Goal: Task Accomplishment & Management: Manage account settings

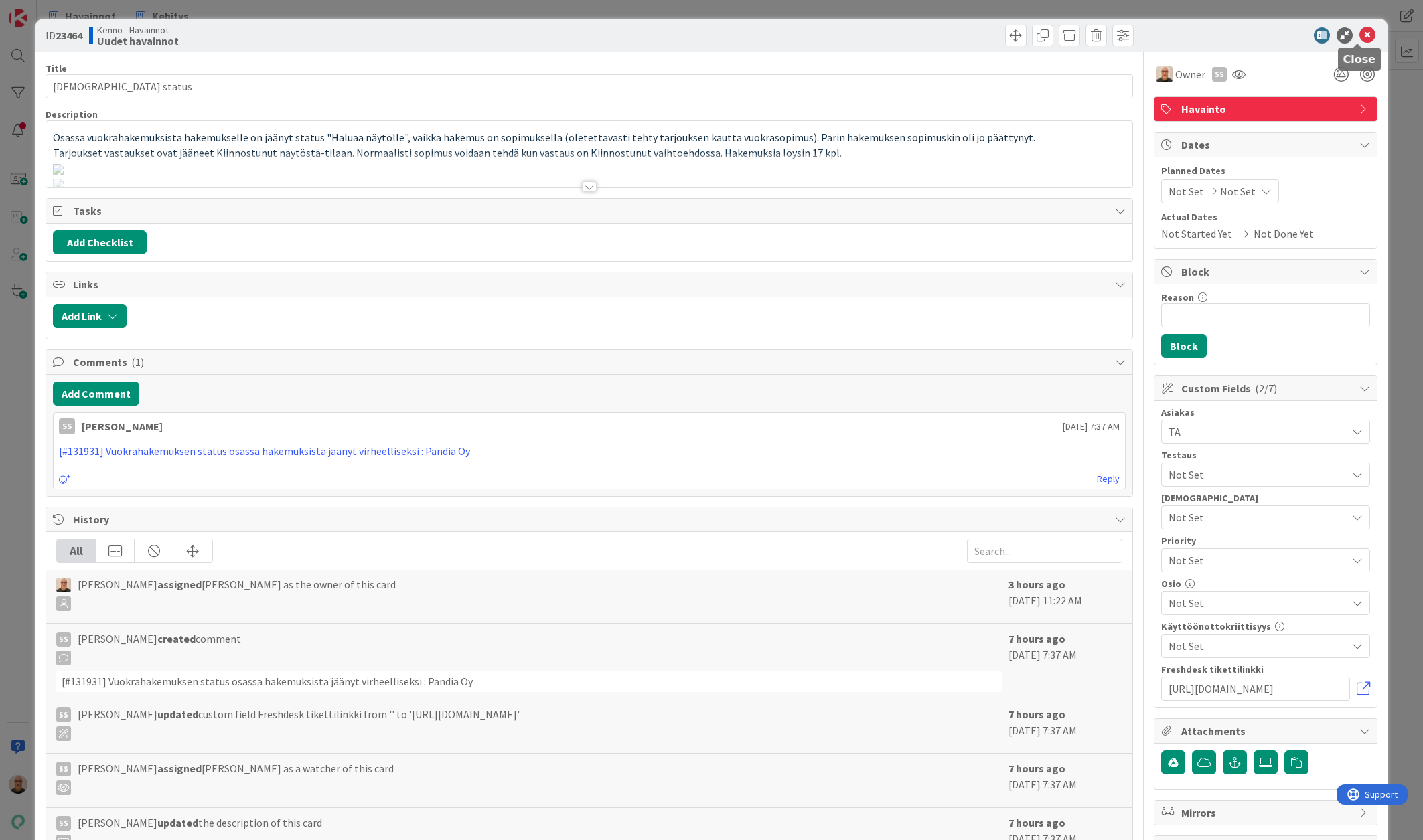
click at [1359, 31] on icon at bounding box center [1367, 35] width 16 height 16
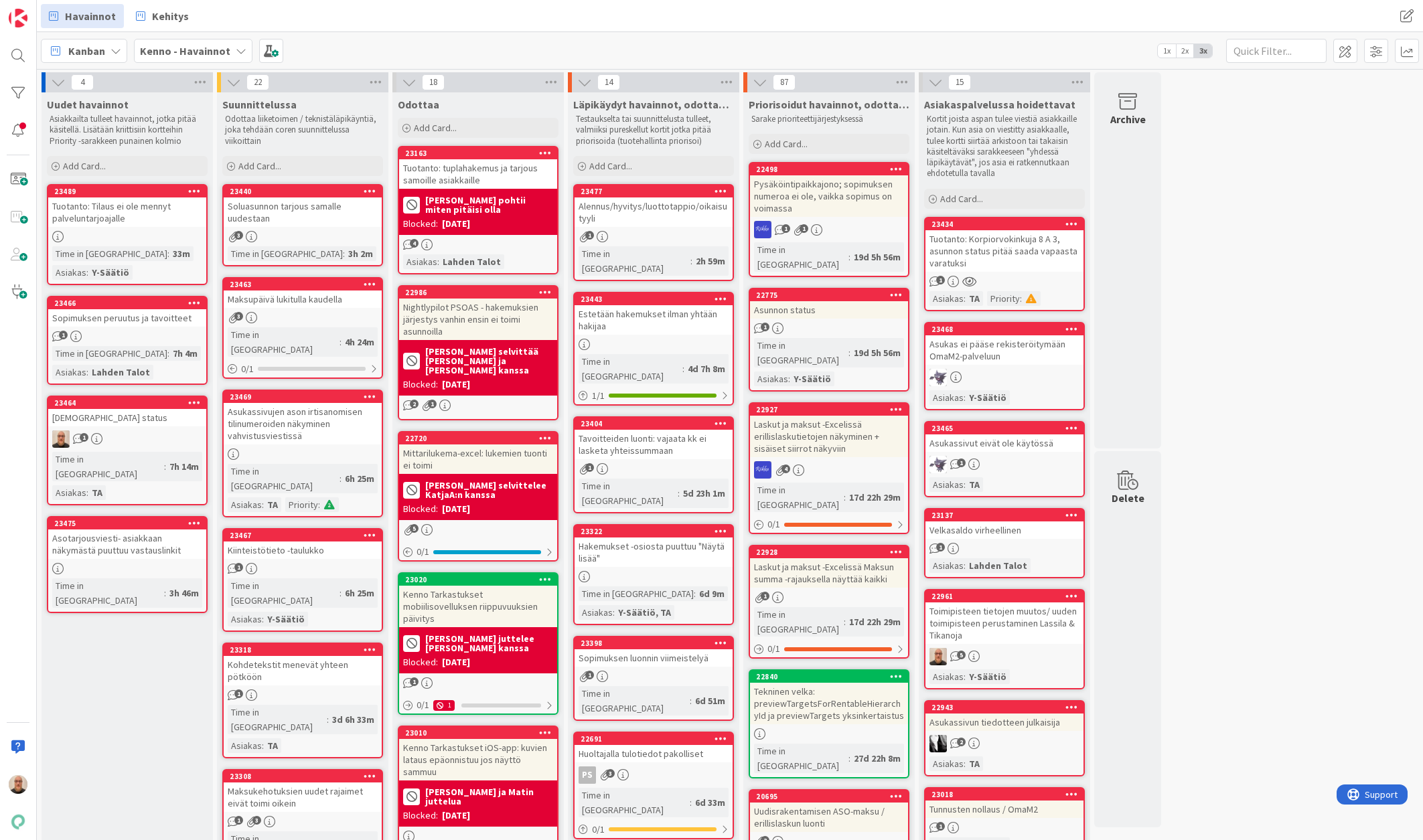
click at [159, 429] on link "23464 Vuokrahakemusten status 1 Time in [GEOGRAPHIC_DATA] : 7h 14m Asiakas : TA" at bounding box center [127, 450] width 160 height 109
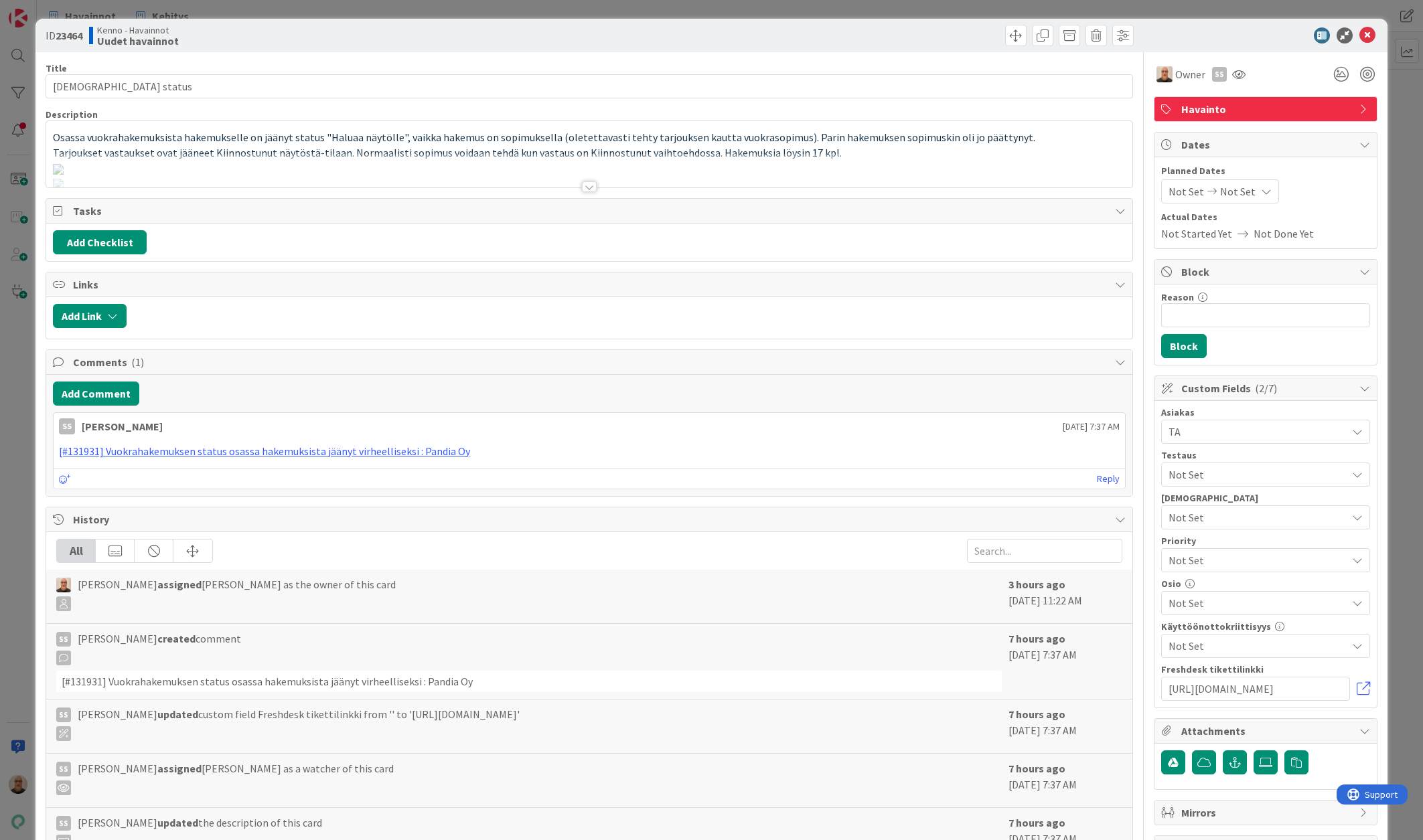
click at [586, 184] on div at bounding box center [589, 187] width 15 height 11
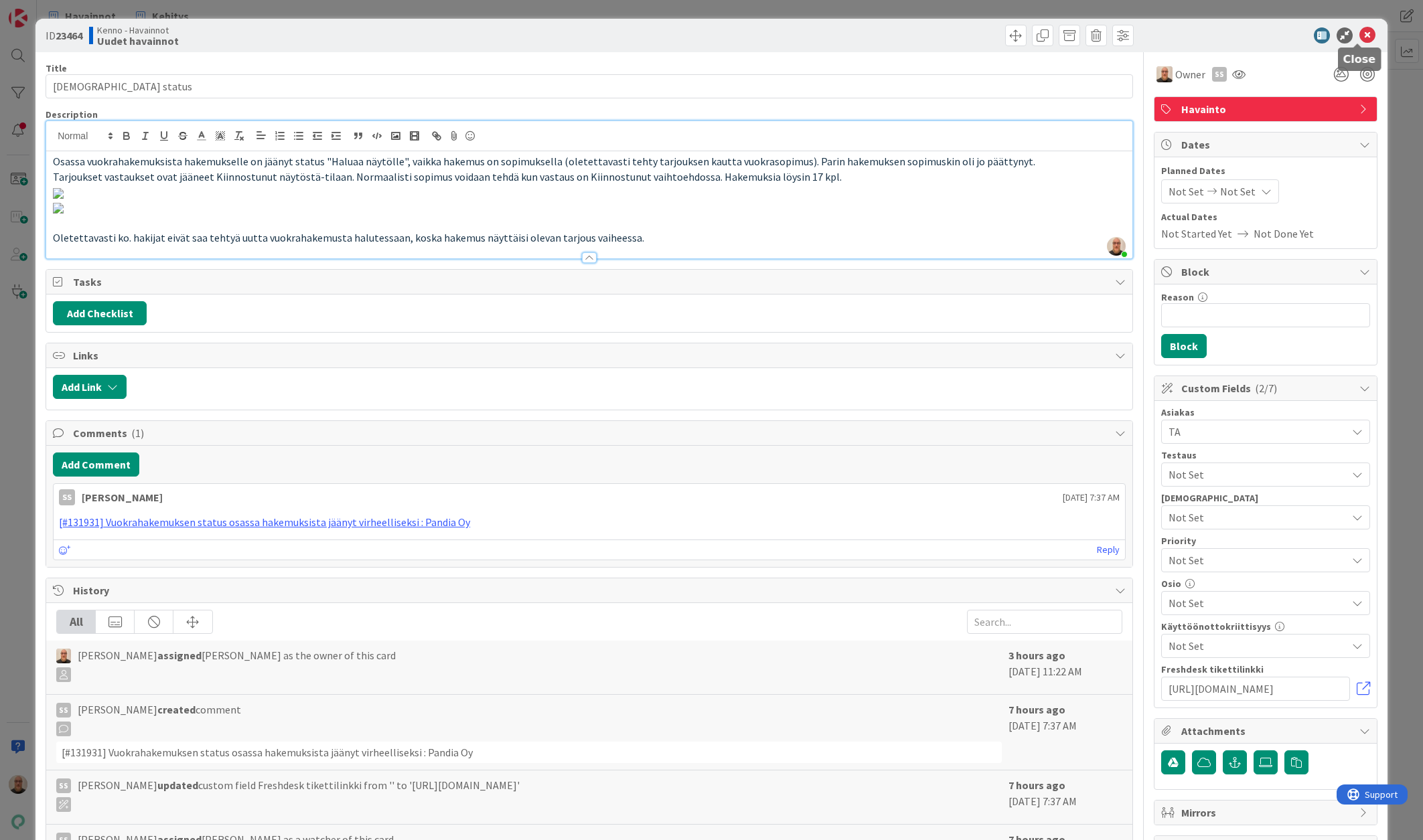
click at [1359, 33] on icon at bounding box center [1367, 35] width 16 height 16
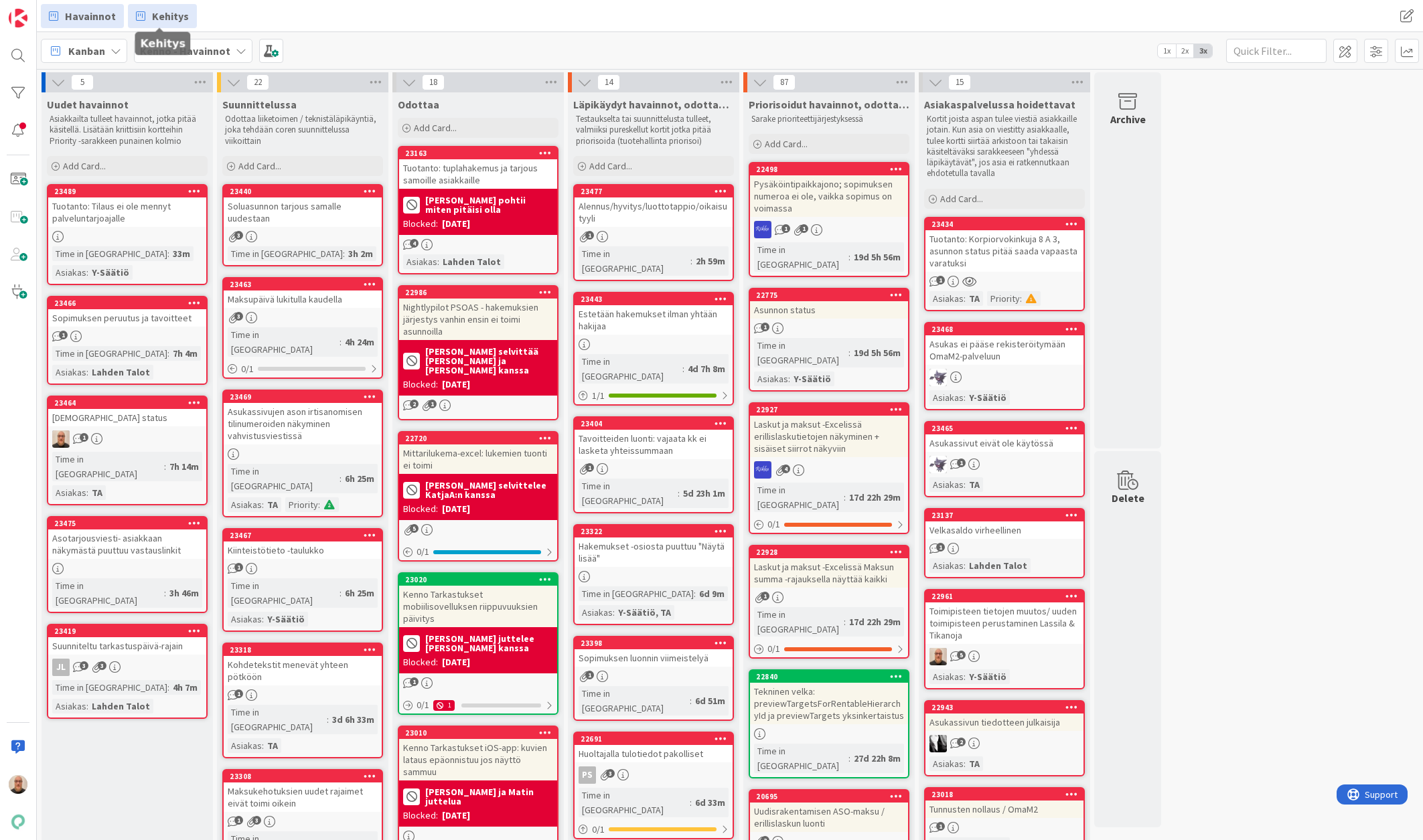
click at [167, 17] on span "Kehitys" at bounding box center [171, 16] width 37 height 16
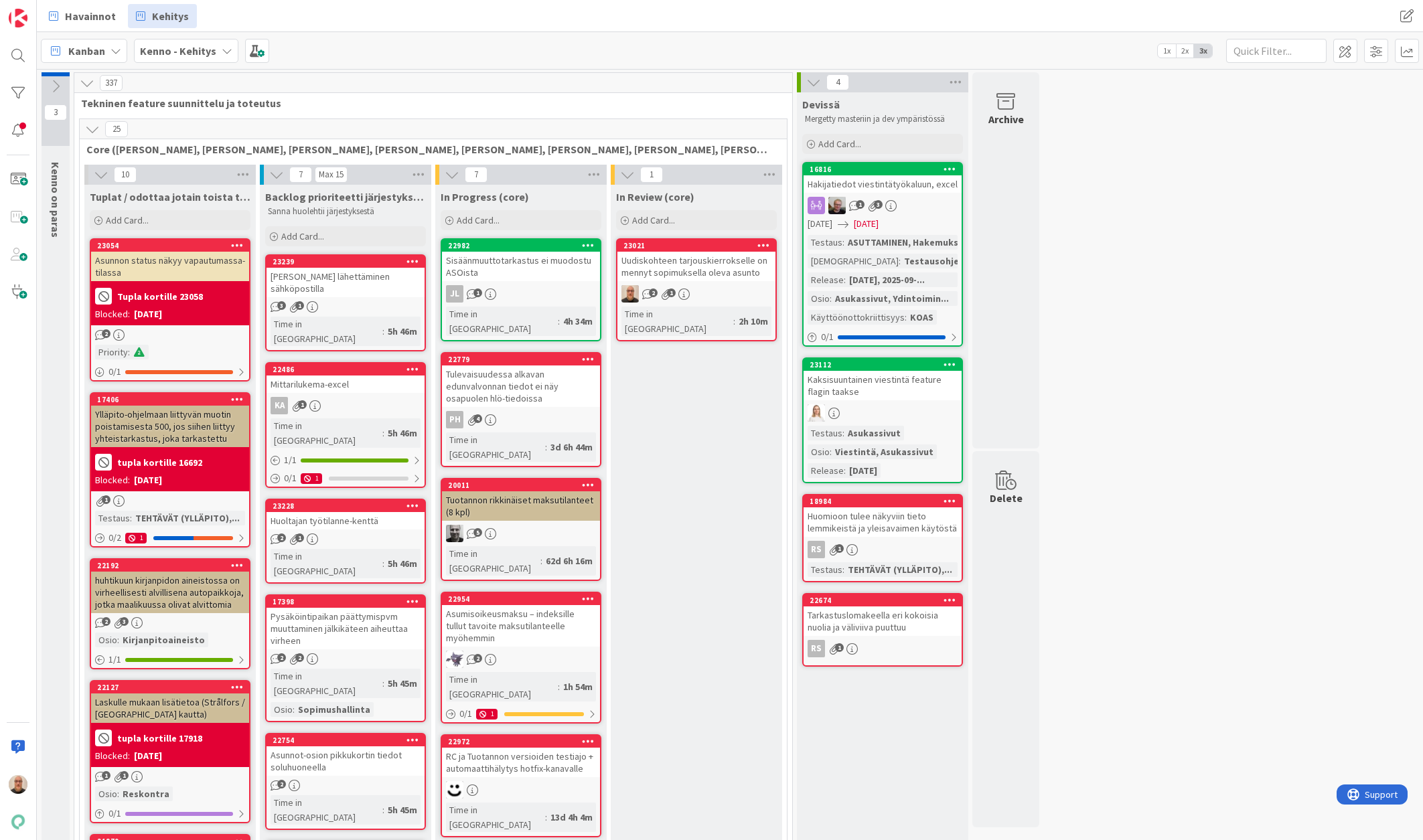
click at [756, 246] on div at bounding box center [763, 246] width 24 height 10
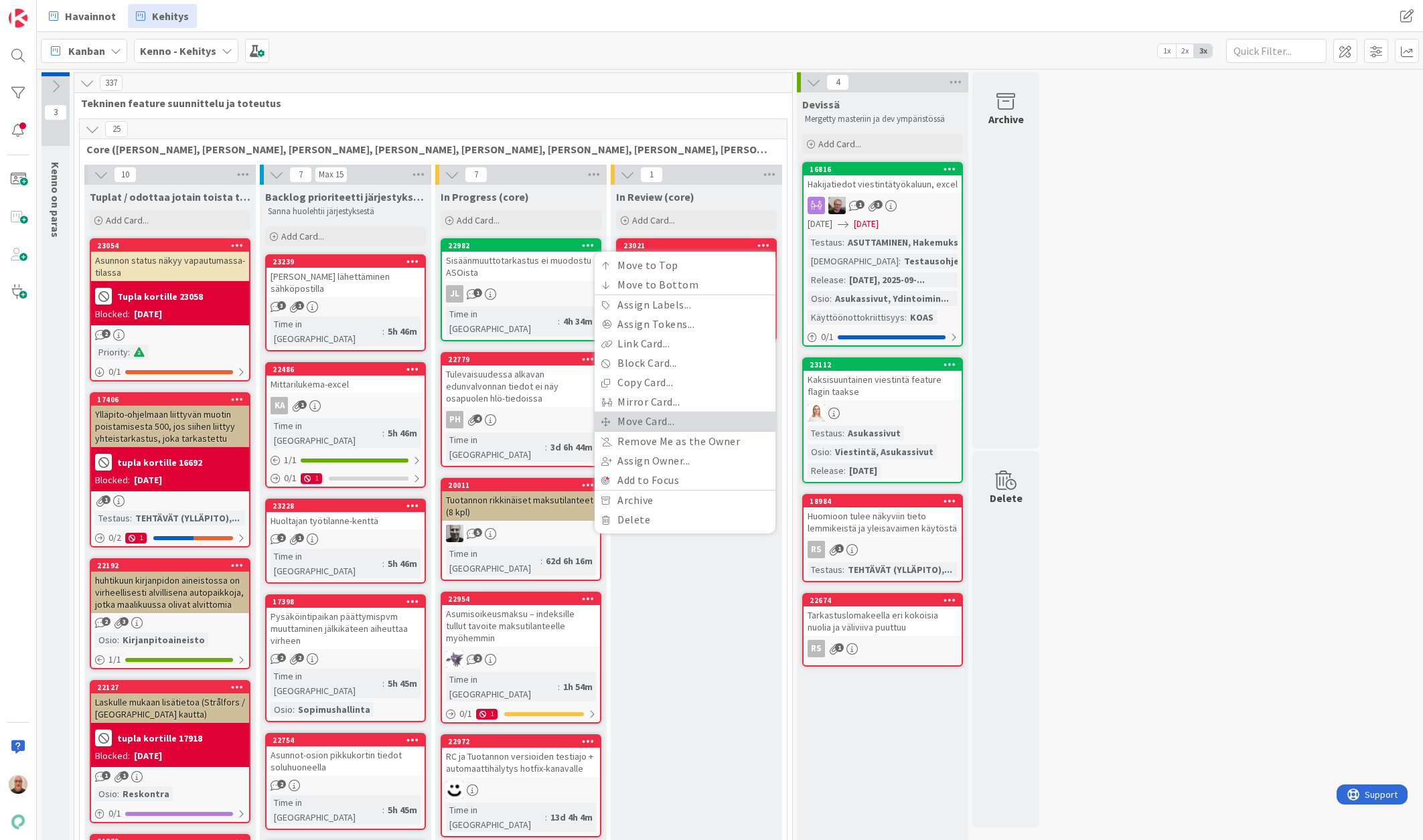
click at [678, 423] on link "Move Card..." at bounding box center [685, 421] width 181 height 20
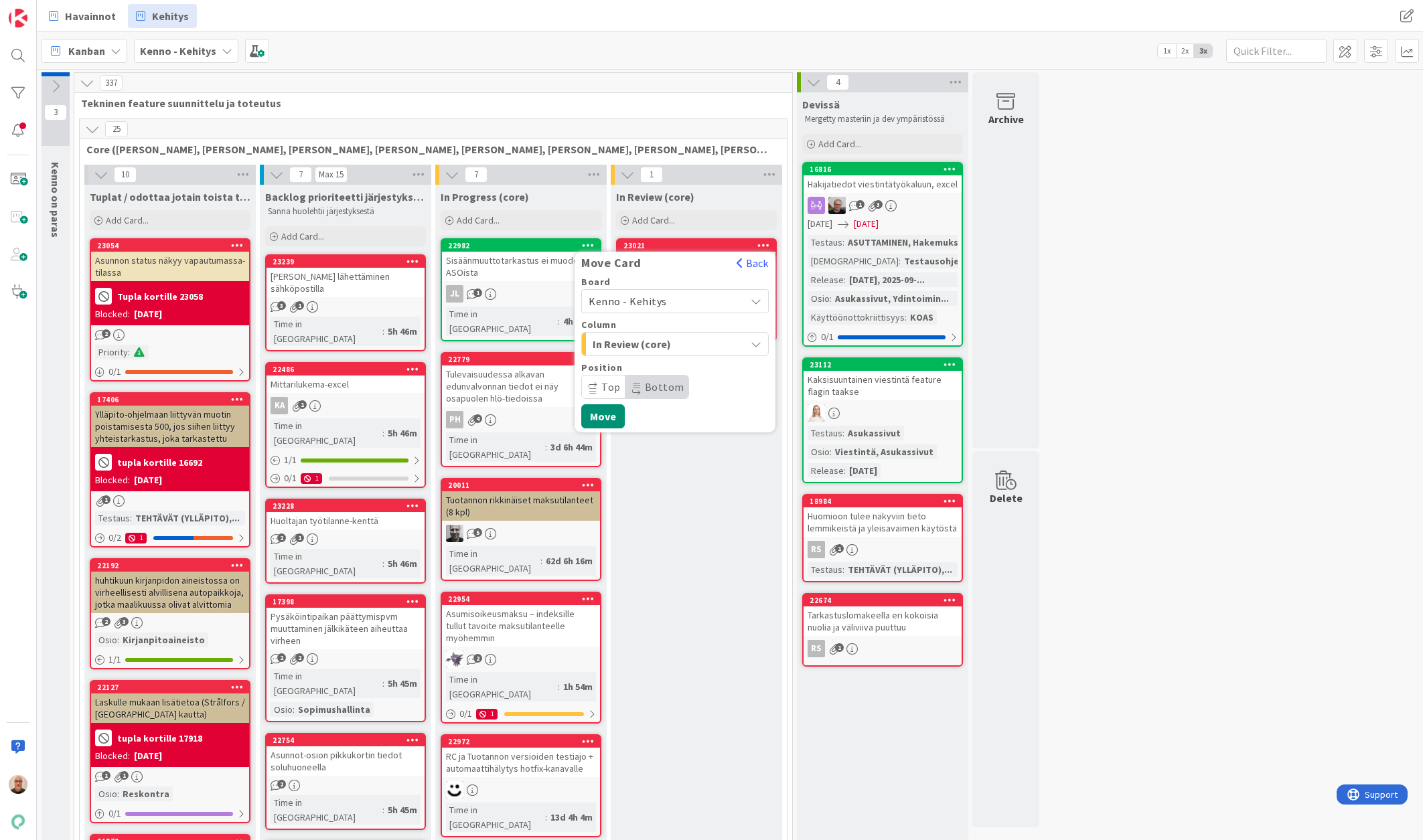
click at [694, 347] on div "In Review (core)" at bounding box center [667, 344] width 156 height 22
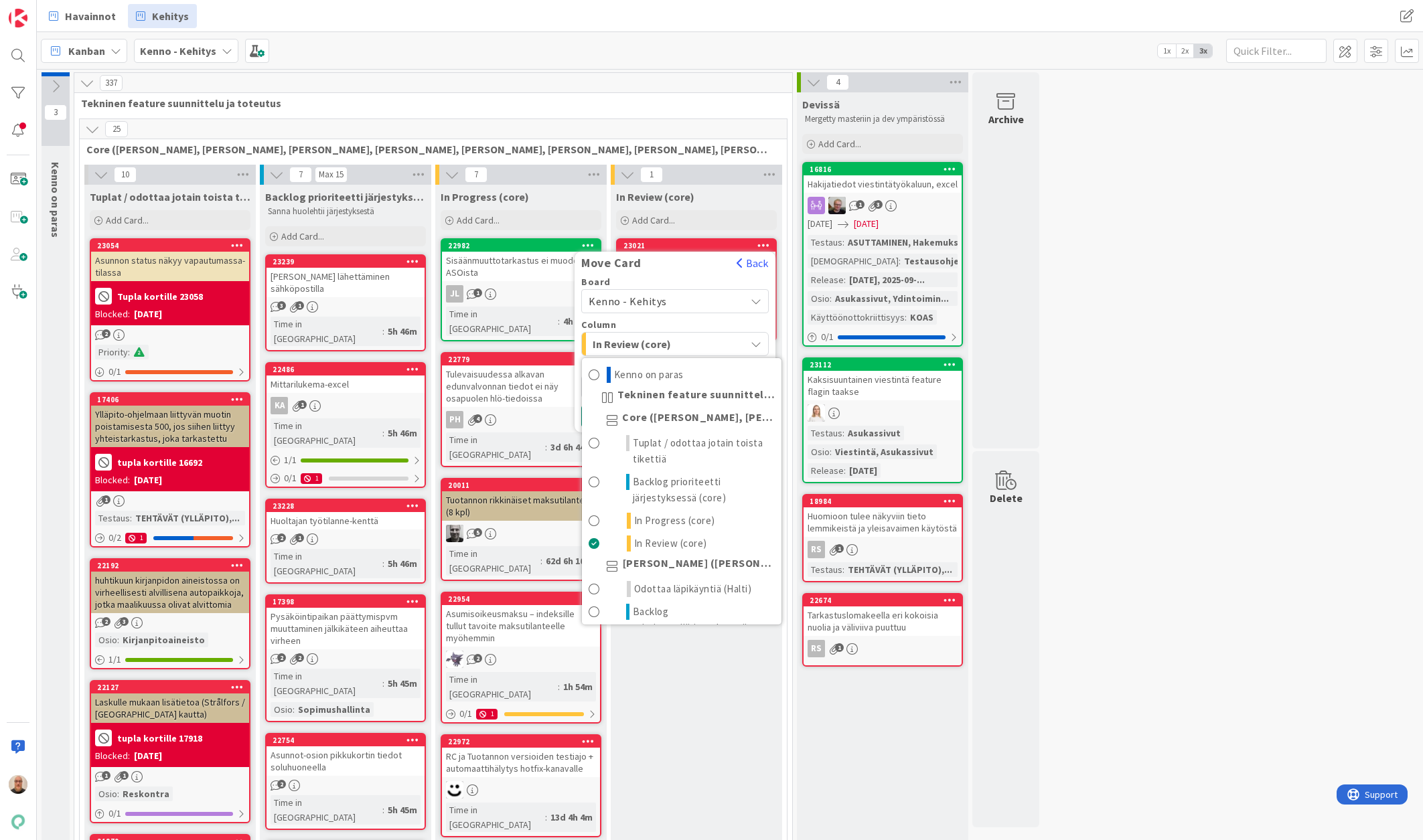
click at [694, 347] on div "In Review (core)" at bounding box center [667, 344] width 156 height 22
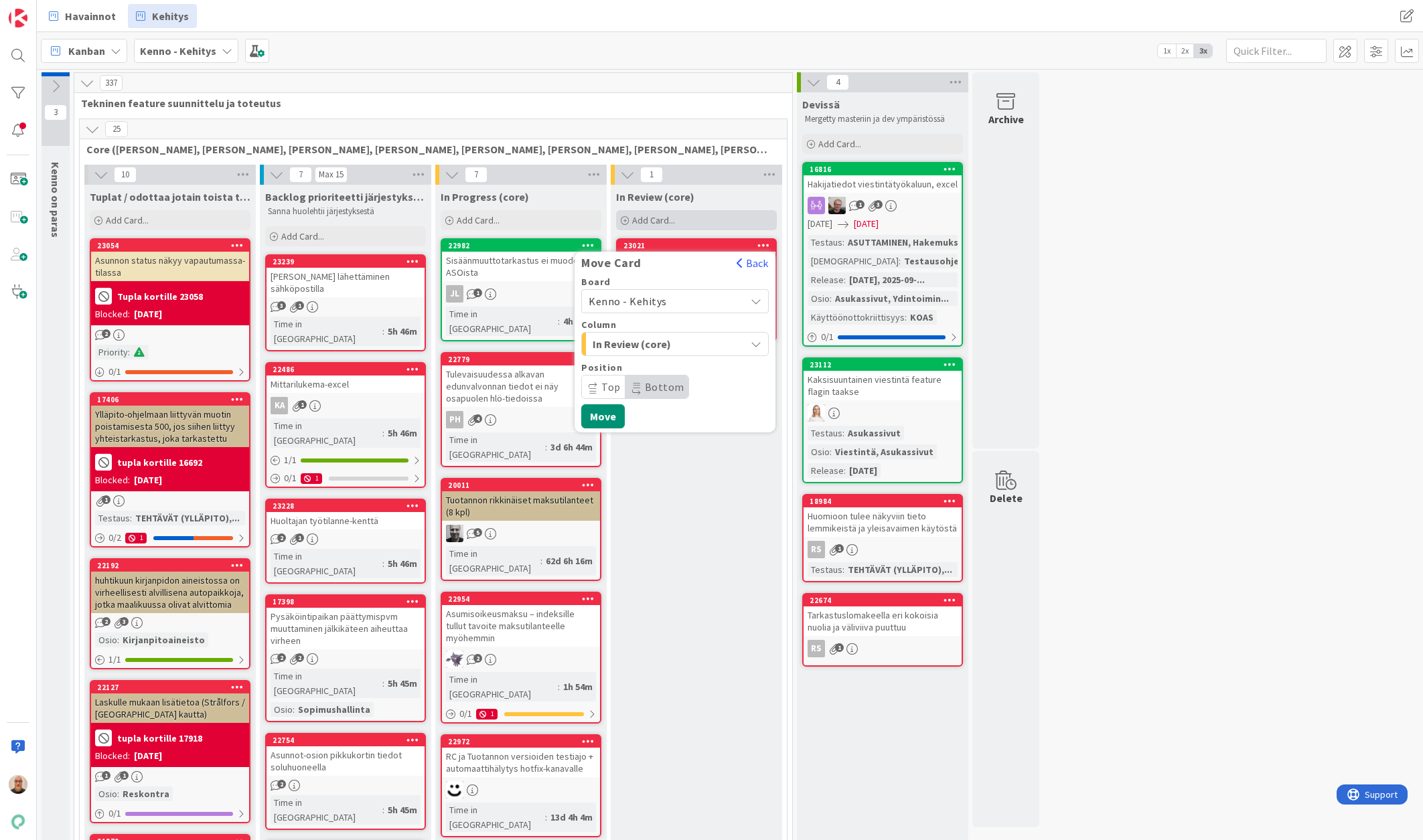
click at [744, 219] on div "Add Card..." at bounding box center [696, 220] width 160 height 20
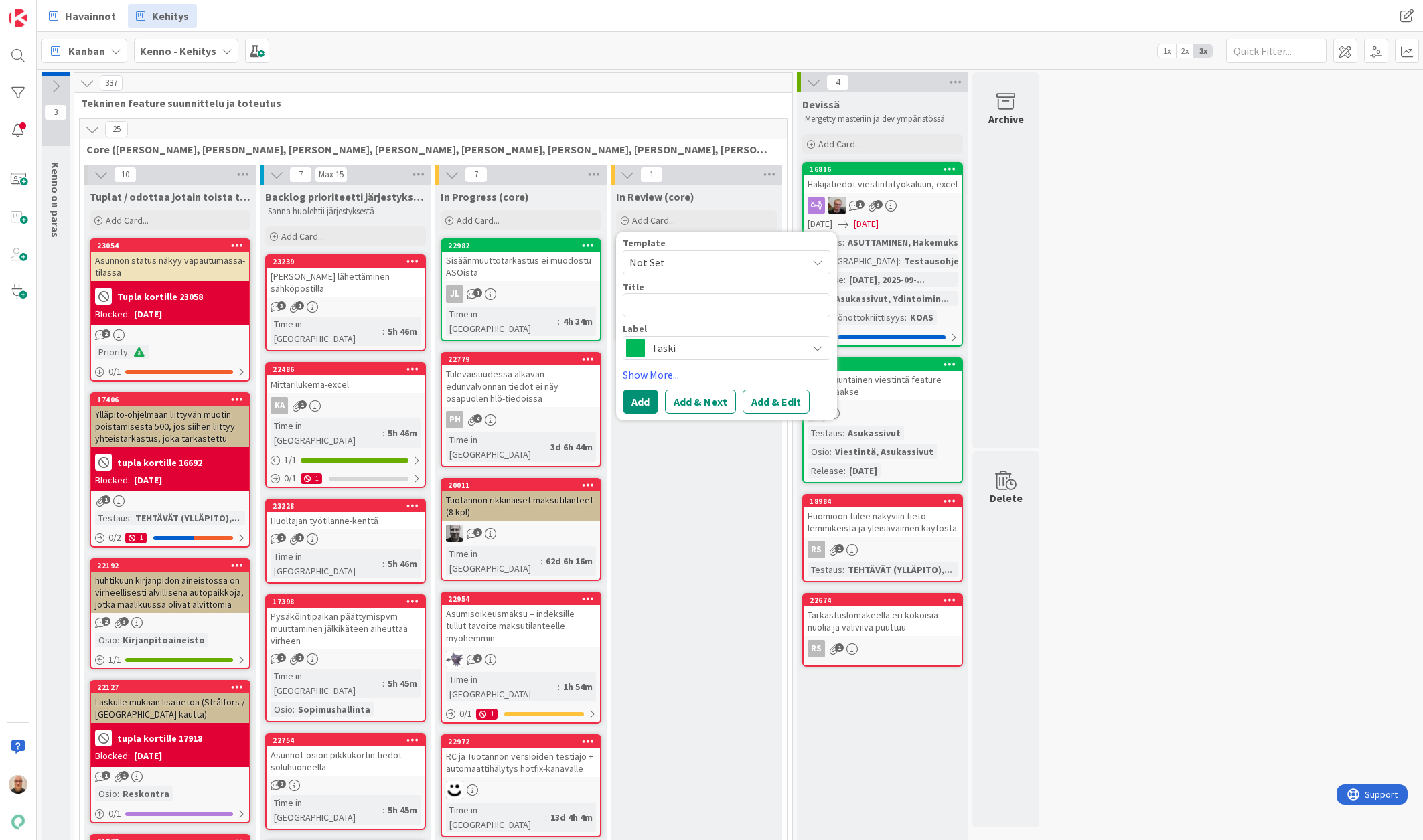
click at [548, 129] on div "25" at bounding box center [433, 129] width 707 height 20
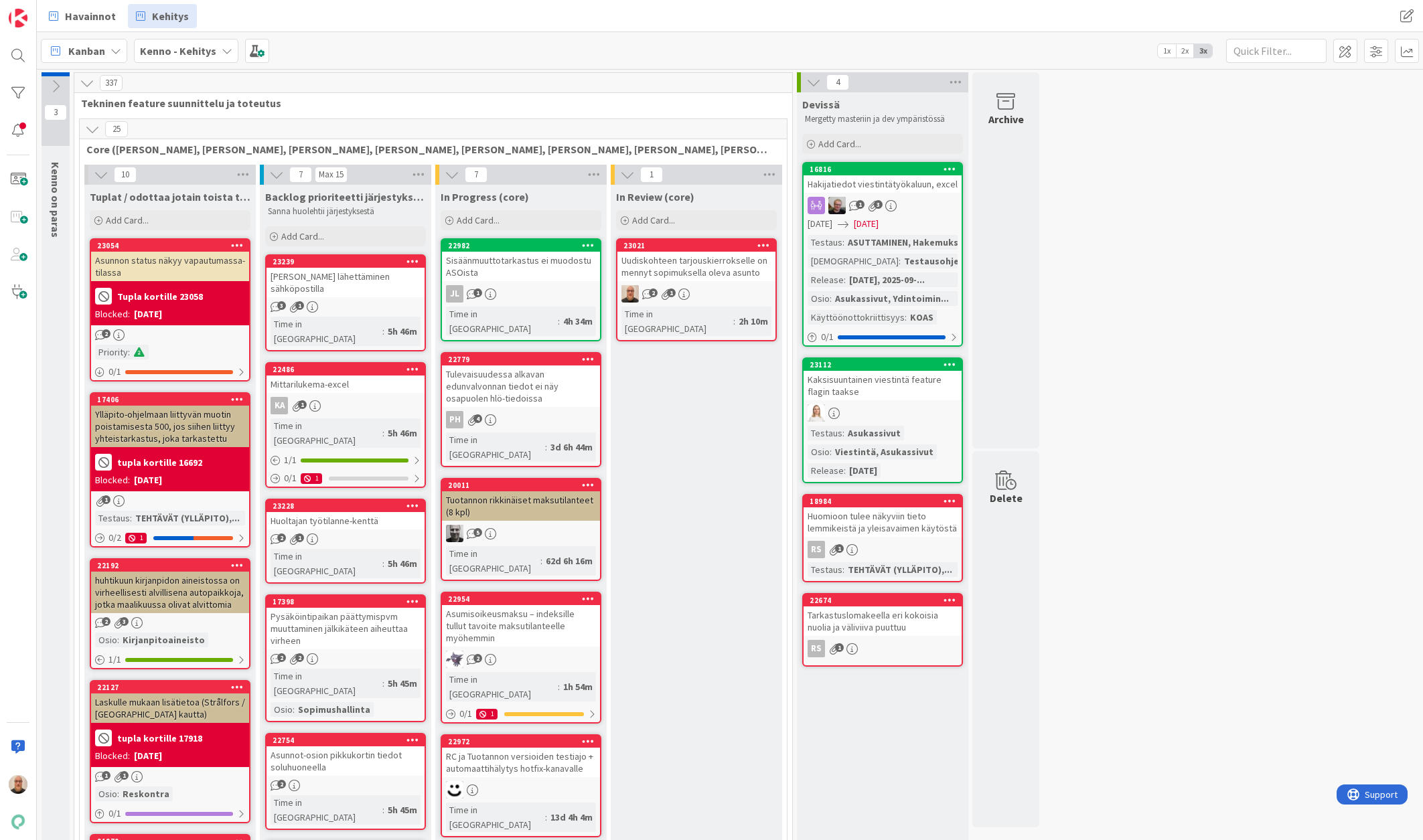
click at [681, 273] on div "Uudiskohteen tarjouskierrokselle on mennyt sopimuksella oleva asunto" at bounding box center [696, 266] width 158 height 29
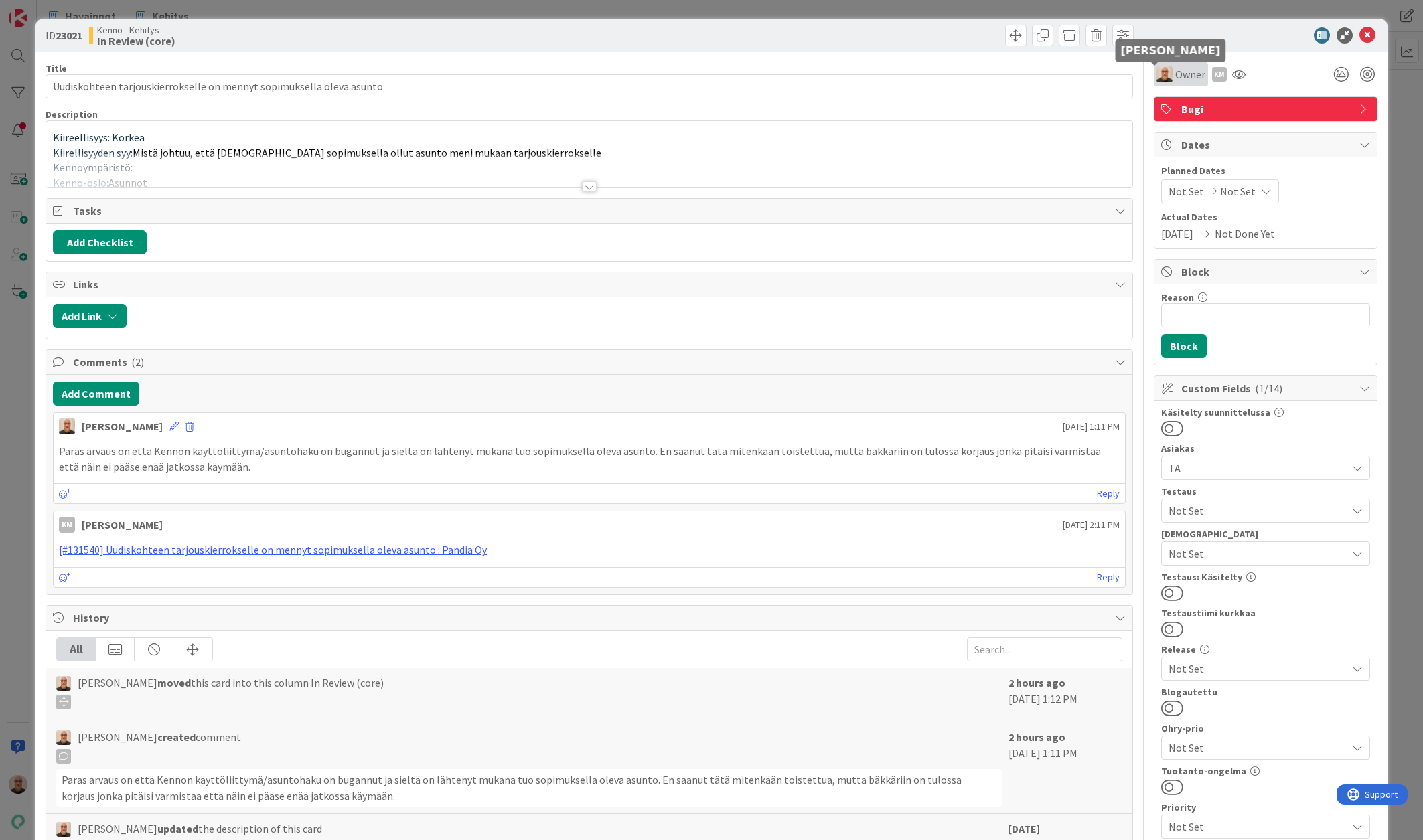
click at [1156, 75] on img at bounding box center [1165, 74] width 16 height 16
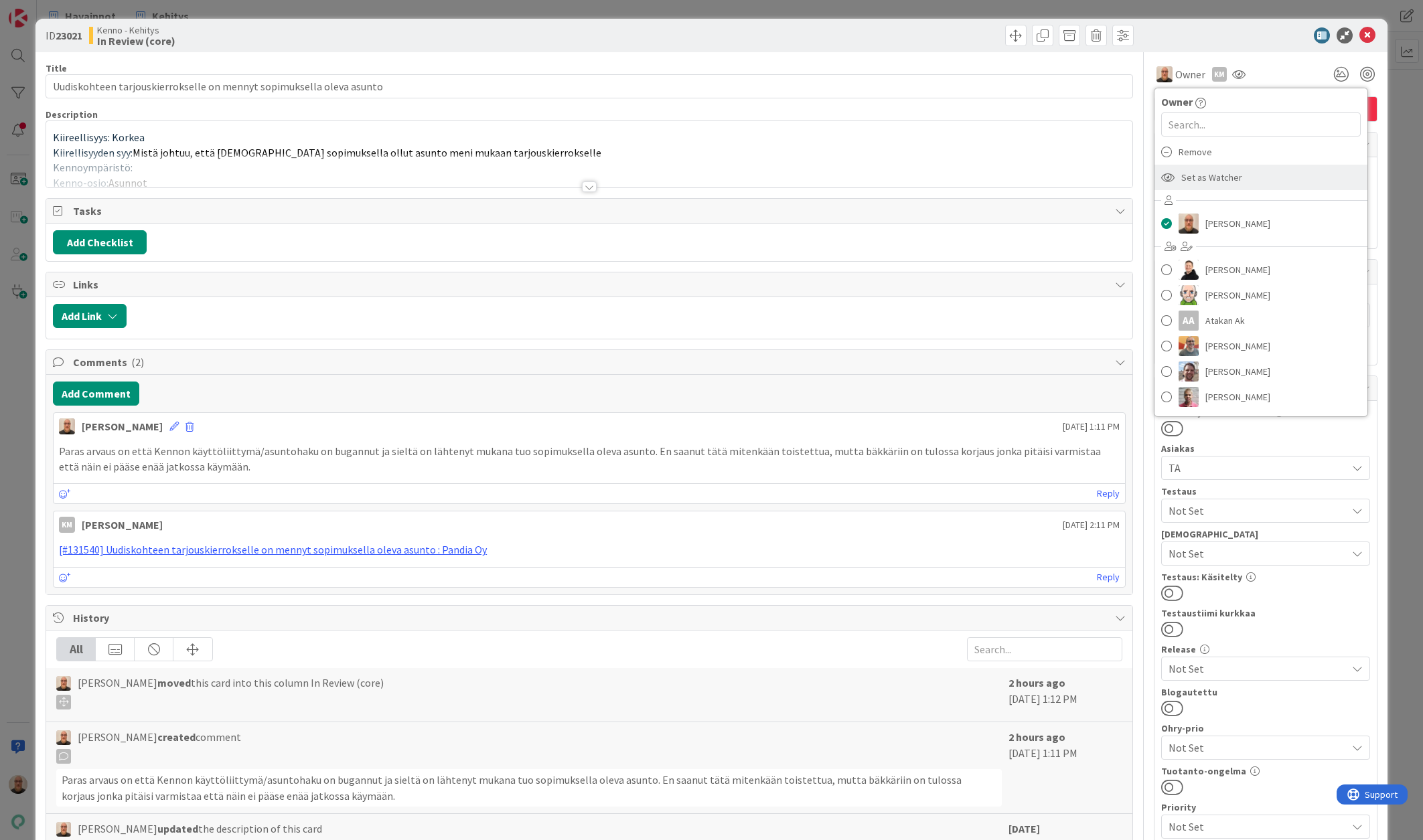
click at [1172, 188] on div "Set as Watcher" at bounding box center [1261, 177] width 213 height 25
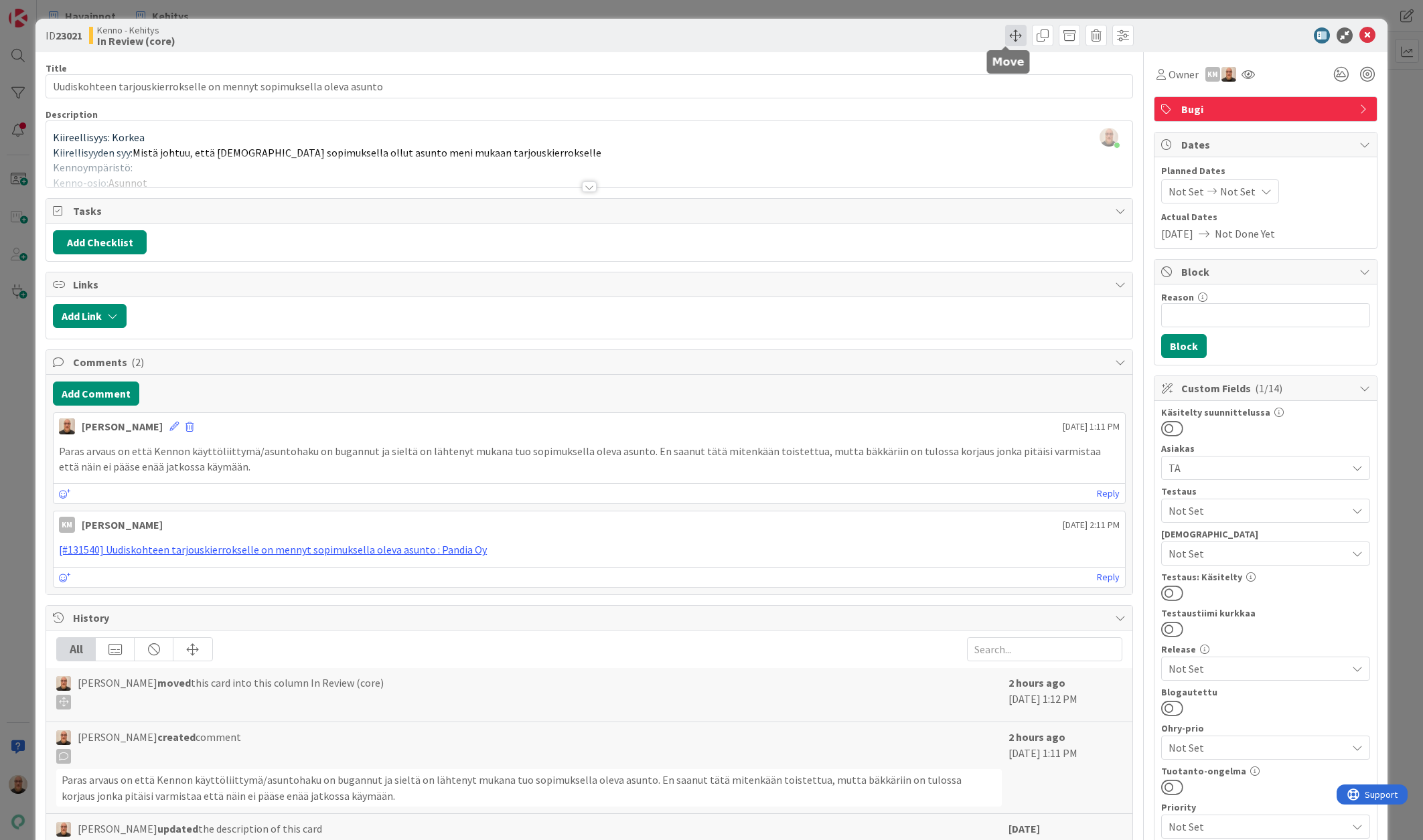
click at [1015, 33] on span at bounding box center [1016, 35] width 22 height 22
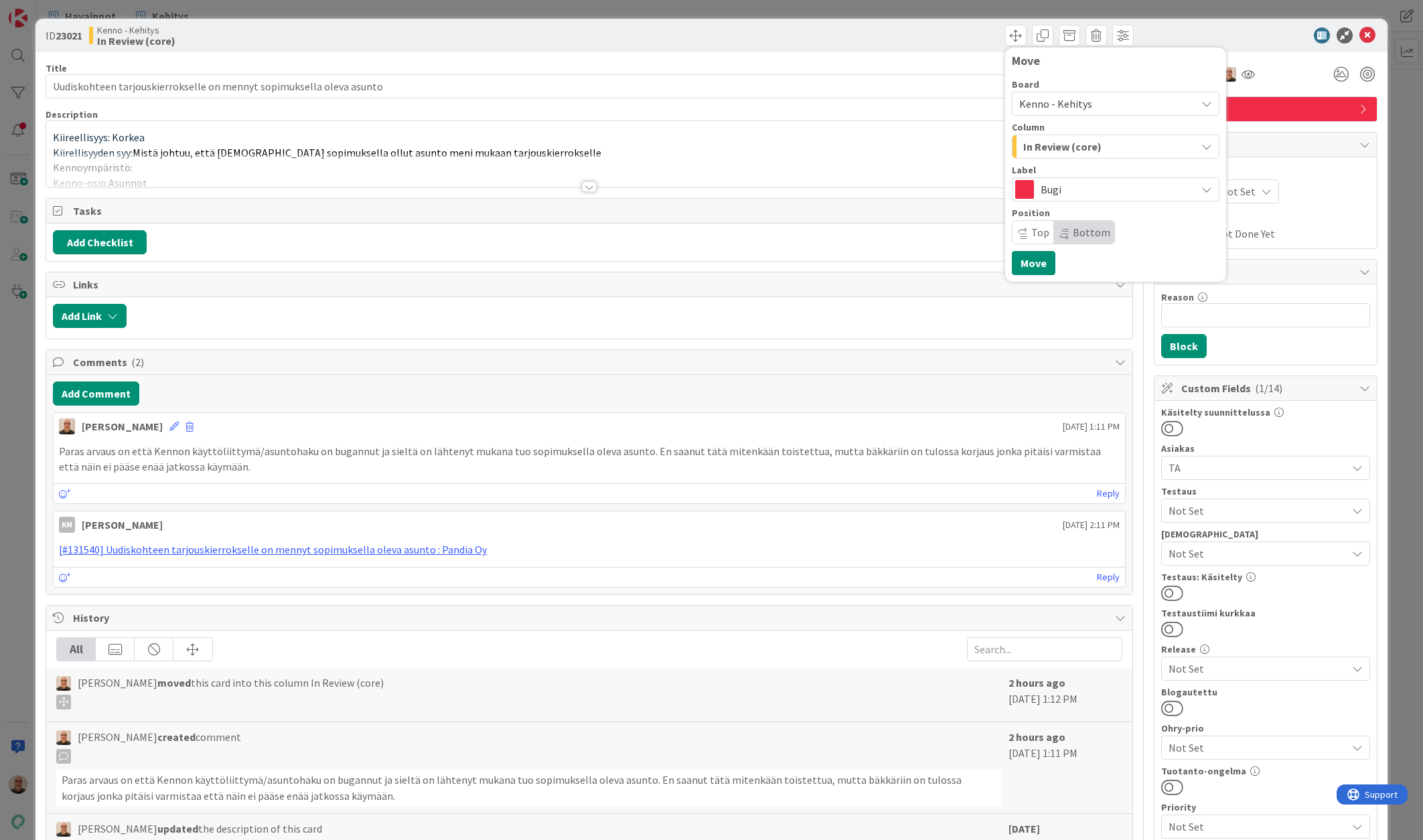
click at [1042, 92] on div "Kenno - Kehitys" at bounding box center [1115, 103] width 207 height 24
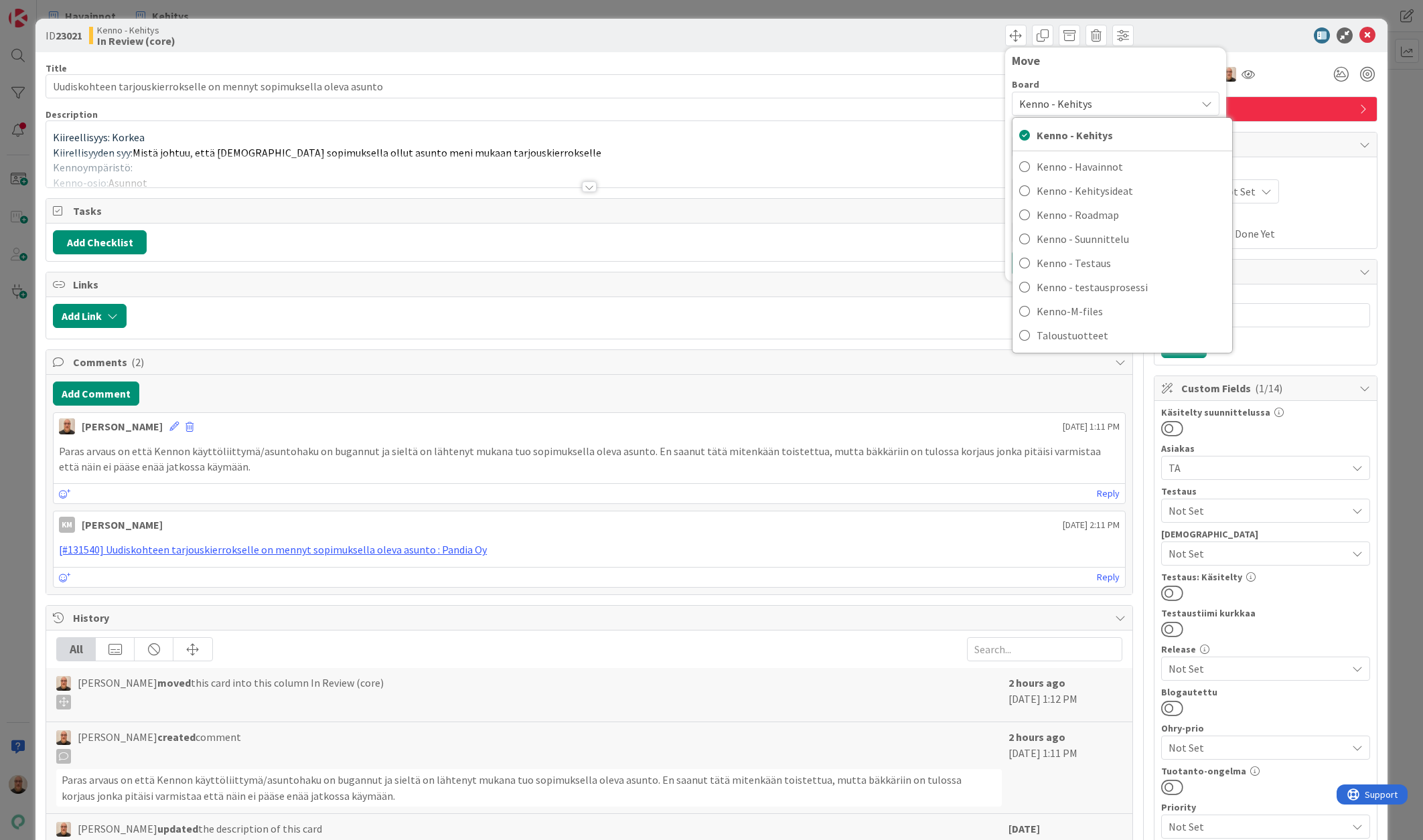
click at [1086, 107] on span "Kenno - Kehitys" at bounding box center [1104, 104] width 170 height 19
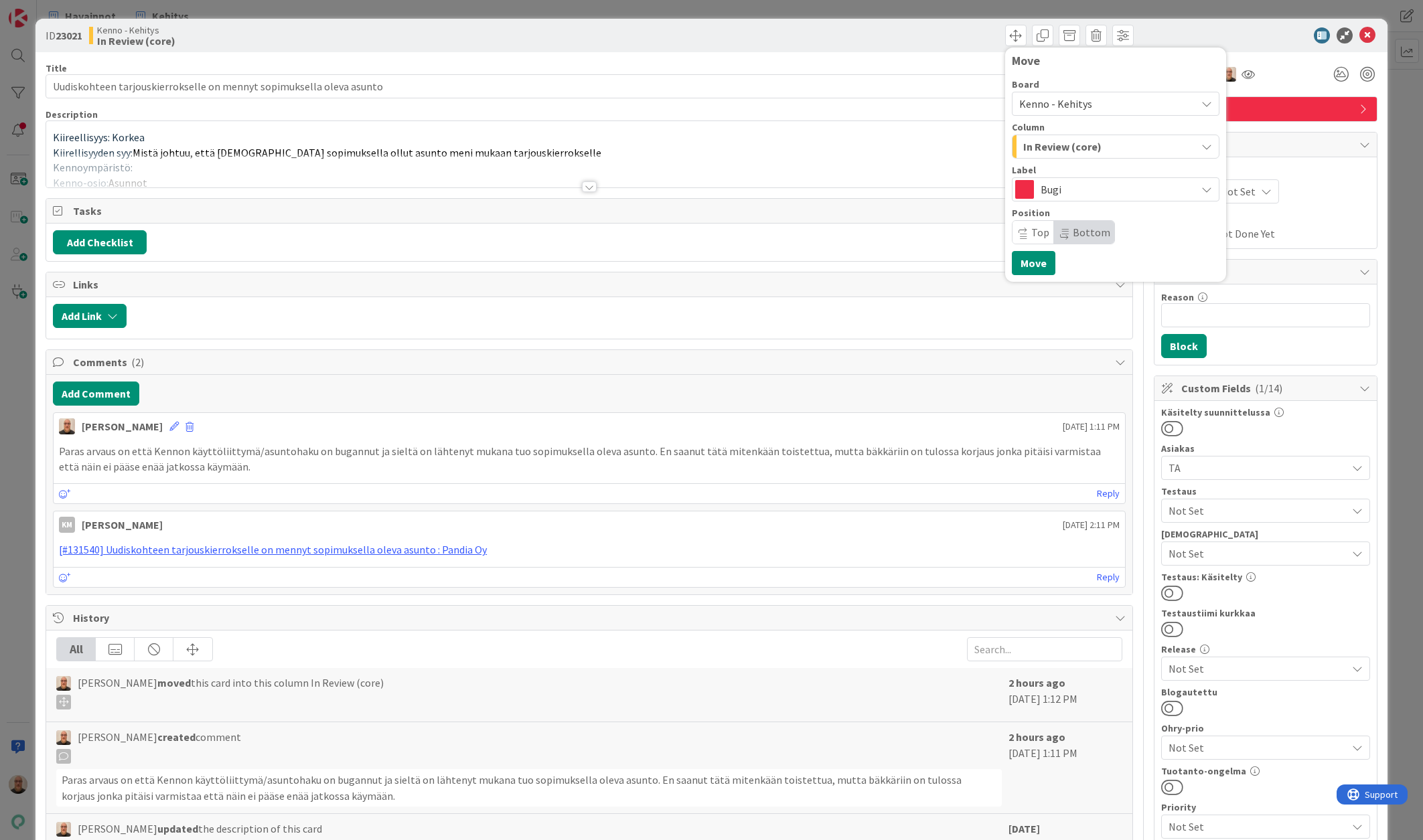
click at [1064, 92] on div "Kenno - Kehitys" at bounding box center [1115, 103] width 207 height 24
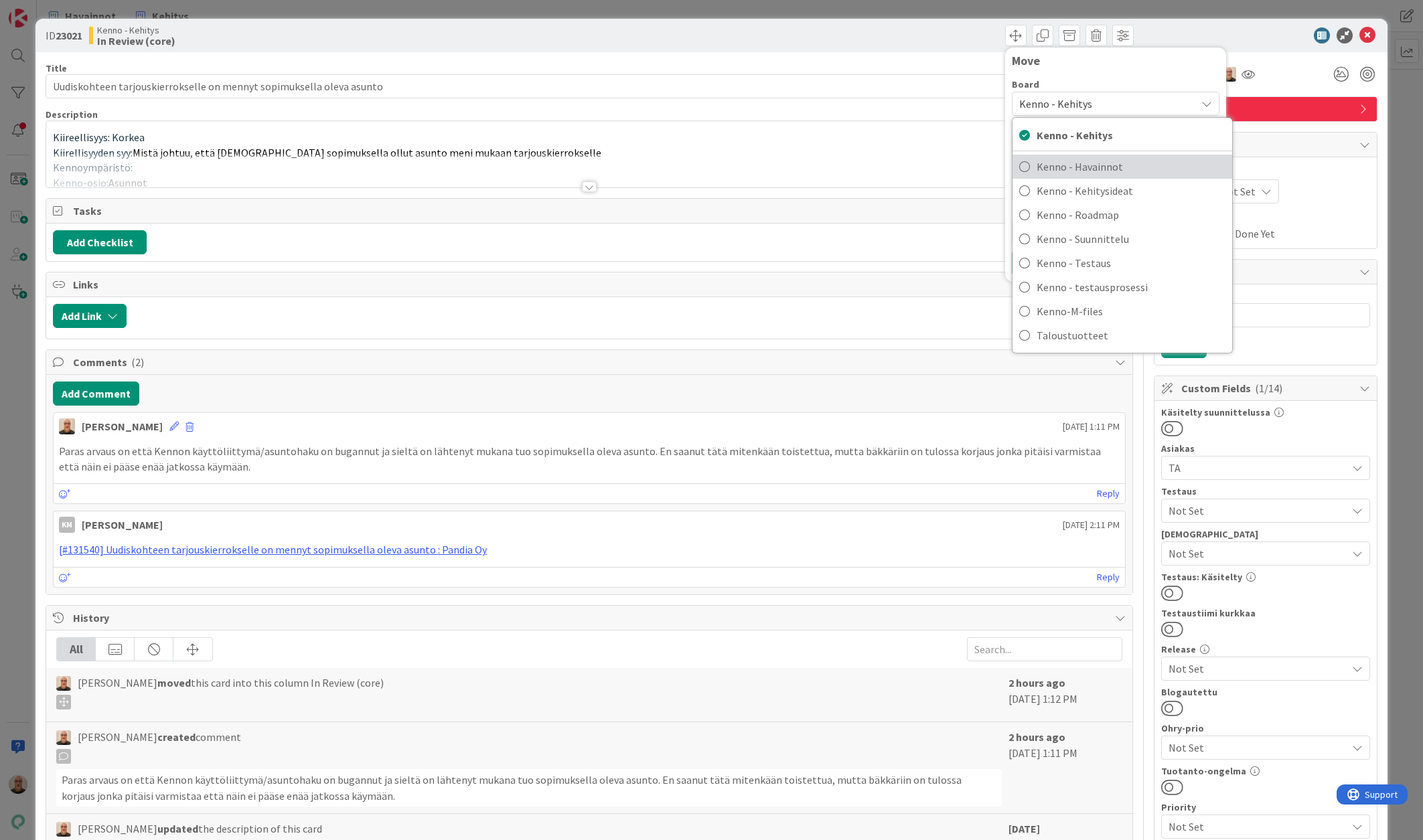
click at [1050, 162] on span "Kenno - Havainnot" at bounding box center [1131, 167] width 189 height 20
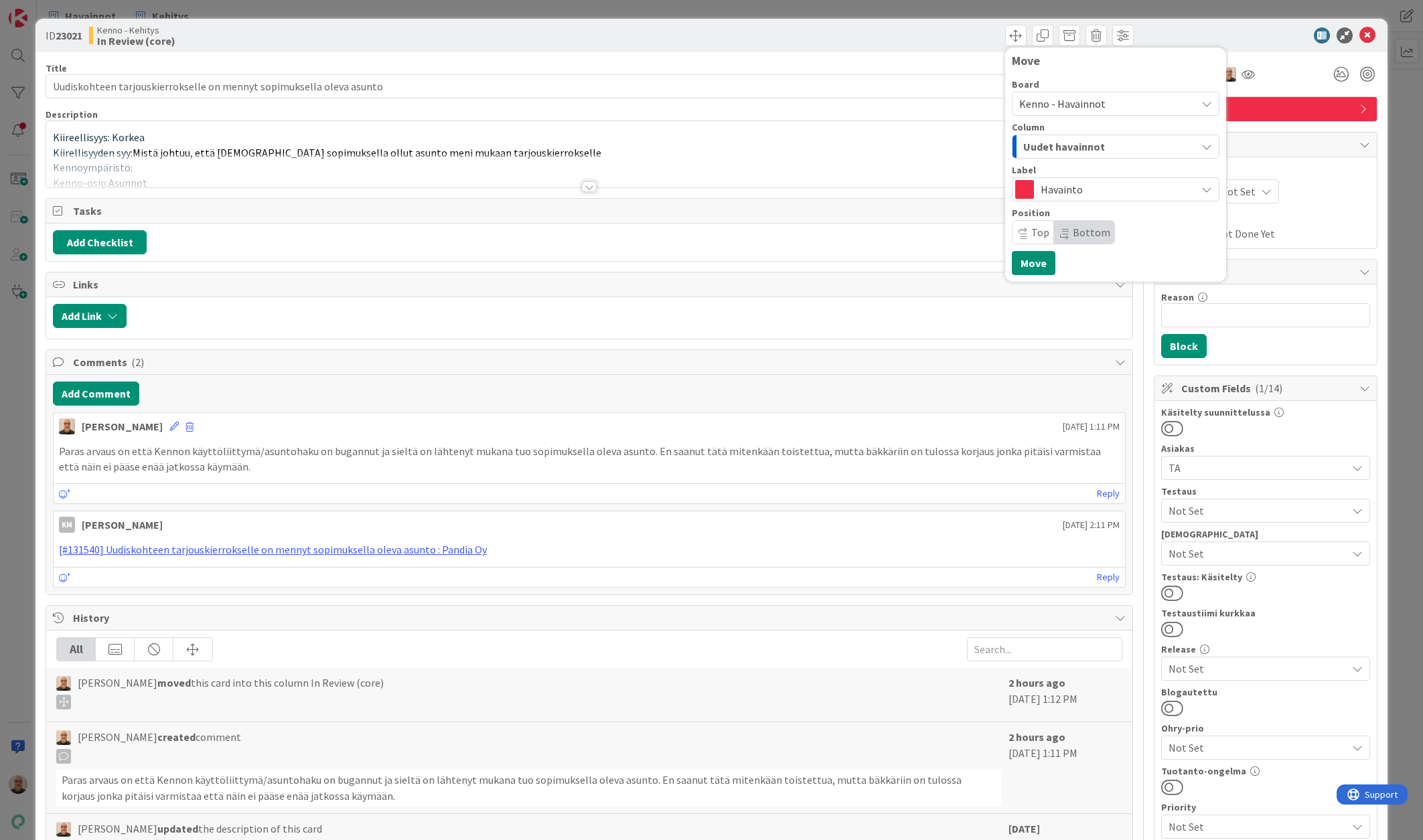
click at [1042, 145] on span "Uudet havainnot" at bounding box center [1064, 147] width 82 height 18
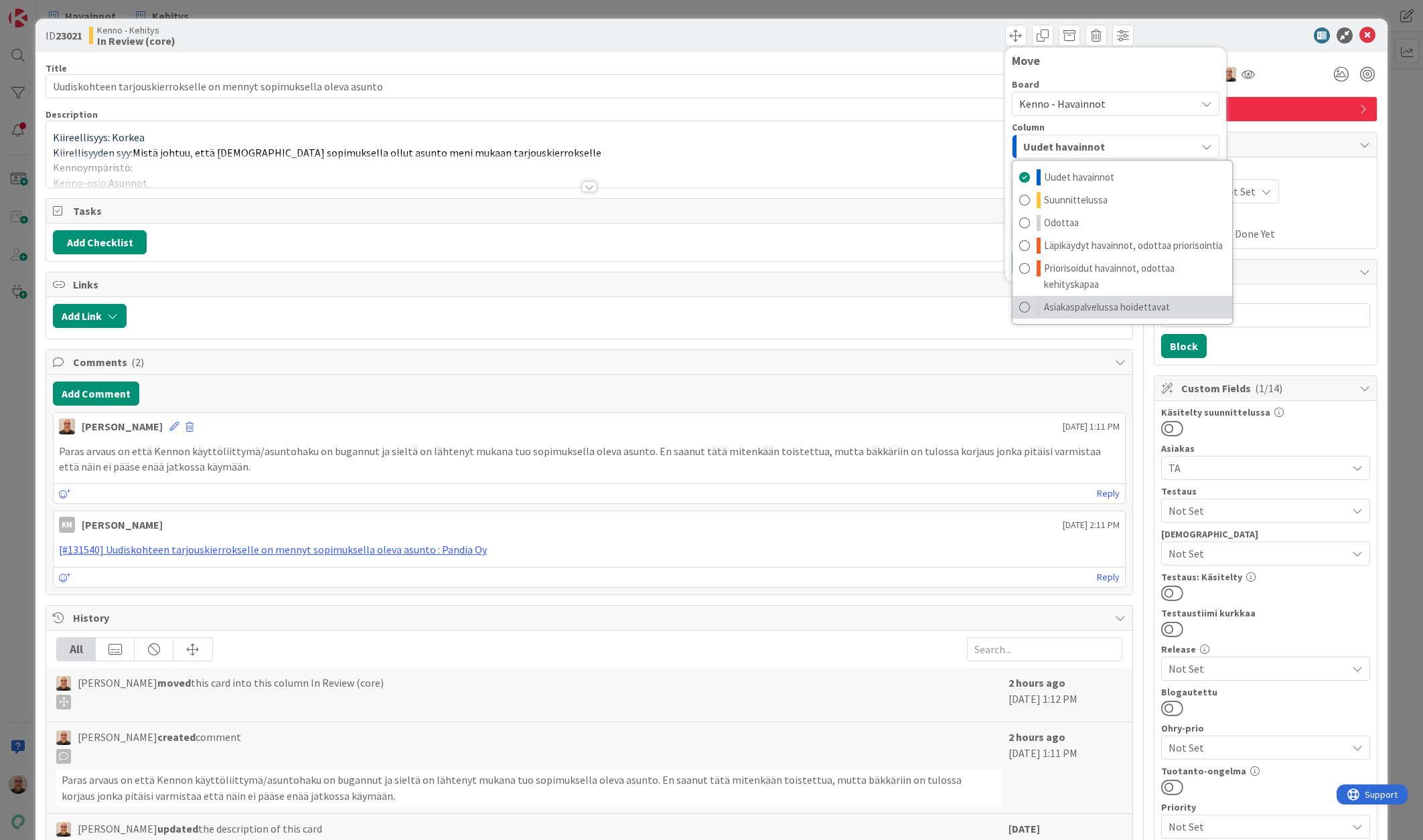
click at [1057, 313] on span "Asiakaspalvelussa hoidettavat" at bounding box center [1106, 307] width 126 height 16
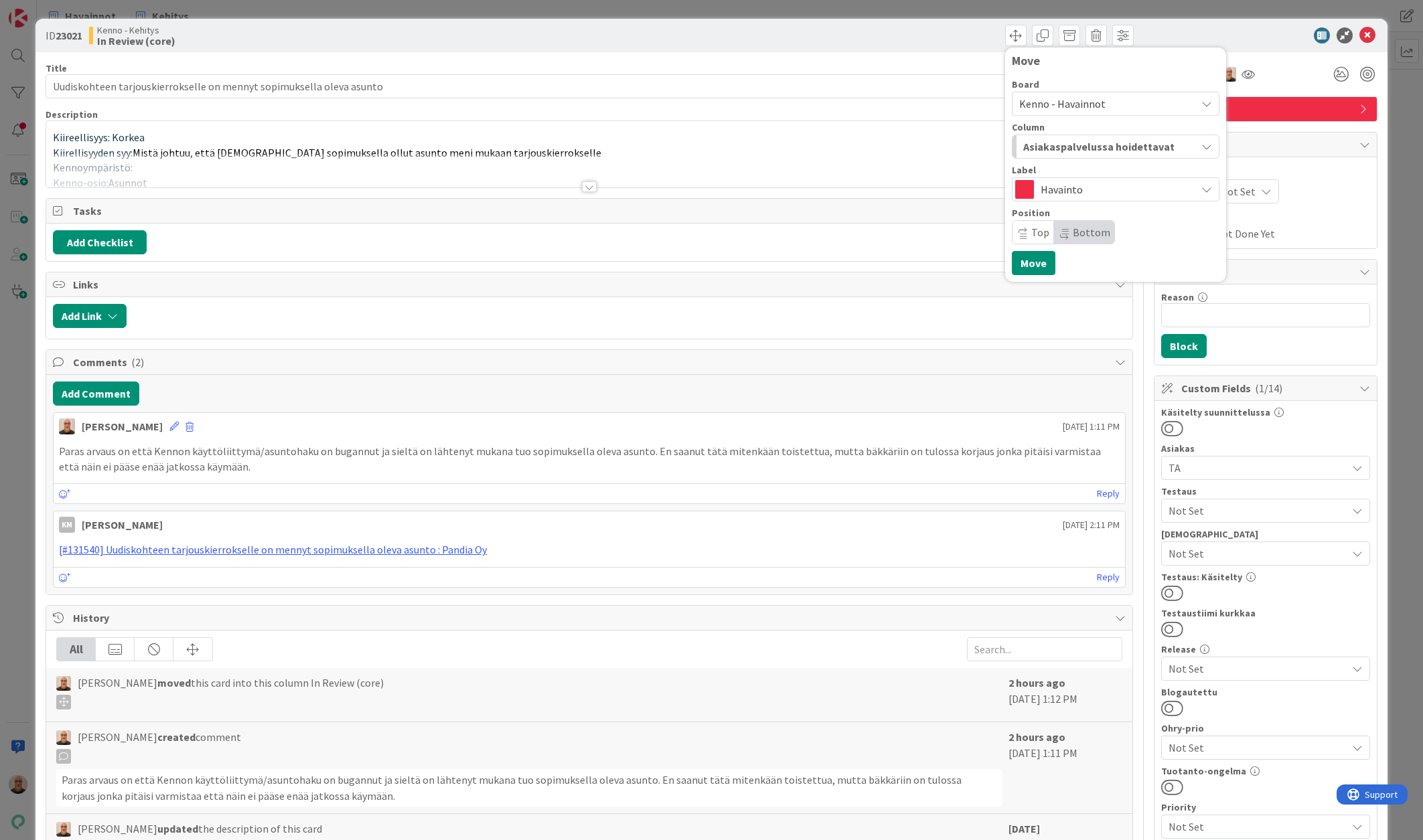
click at [1021, 224] on span "Top" at bounding box center [1033, 232] width 41 height 22
click at [1029, 264] on button "Move" at bounding box center [1033, 262] width 44 height 24
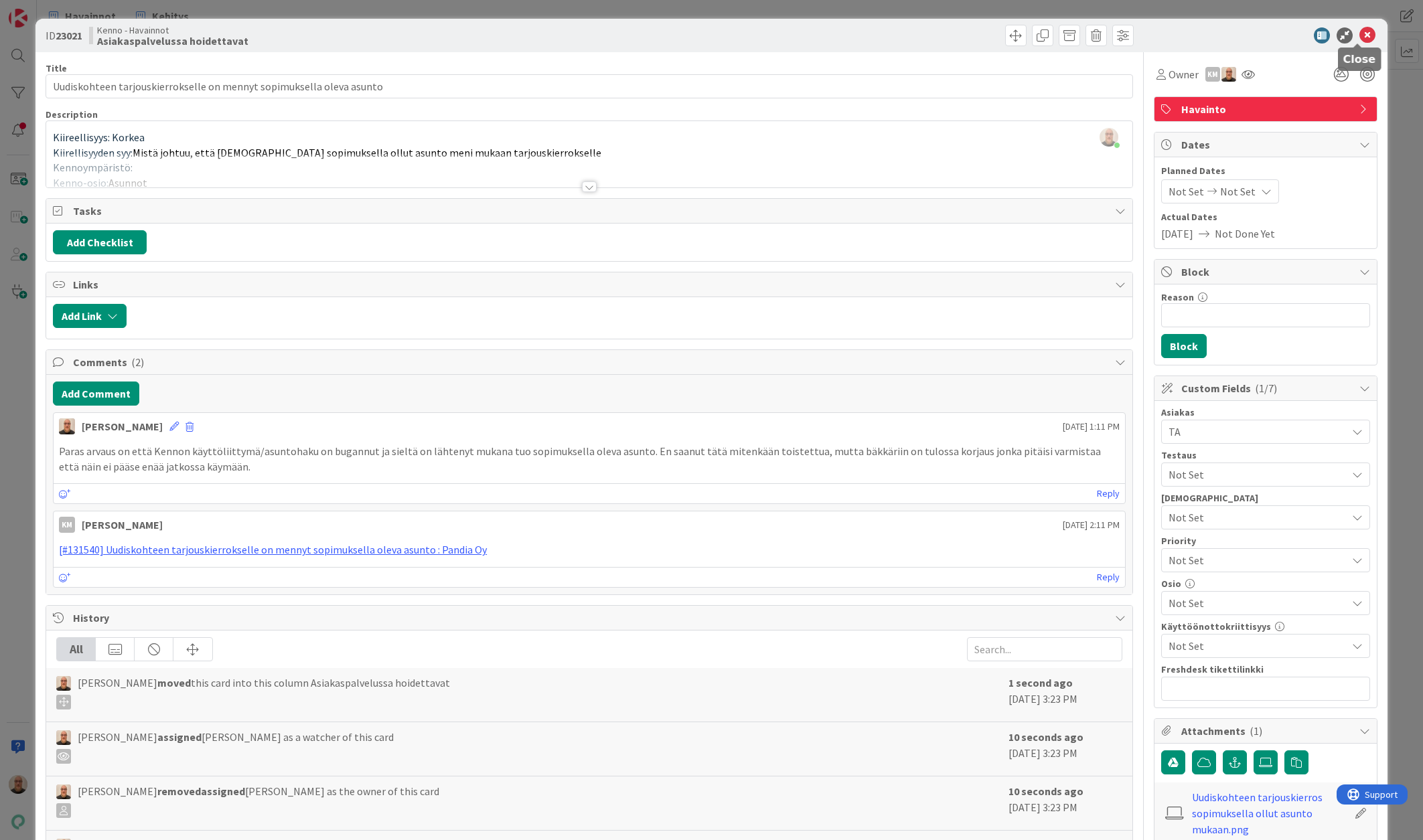
click at [1360, 31] on icon at bounding box center [1367, 35] width 16 height 16
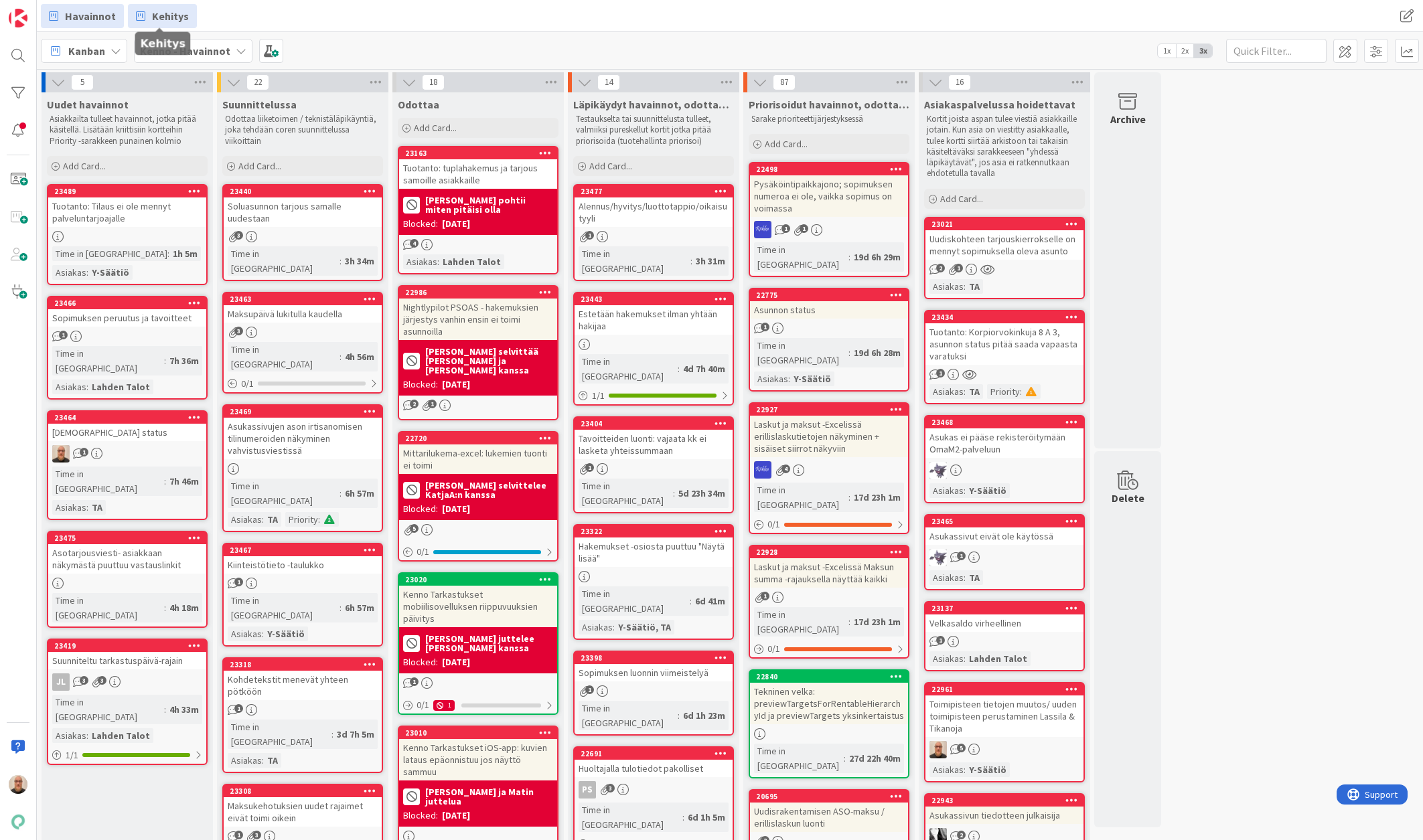
click at [160, 7] on link "Kehitys" at bounding box center [162, 16] width 69 height 24
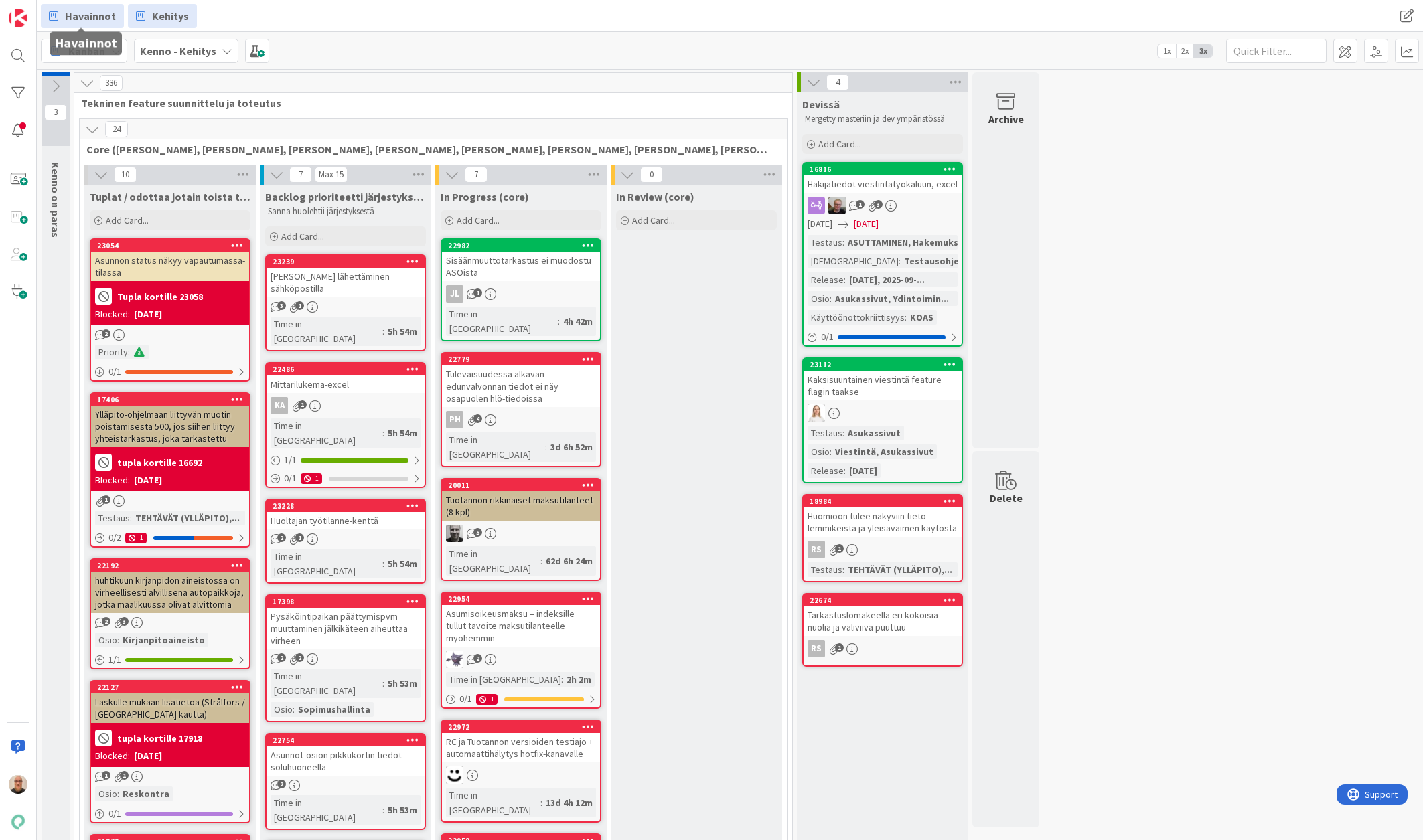
click at [87, 9] on span "Havainnot" at bounding box center [90, 16] width 51 height 16
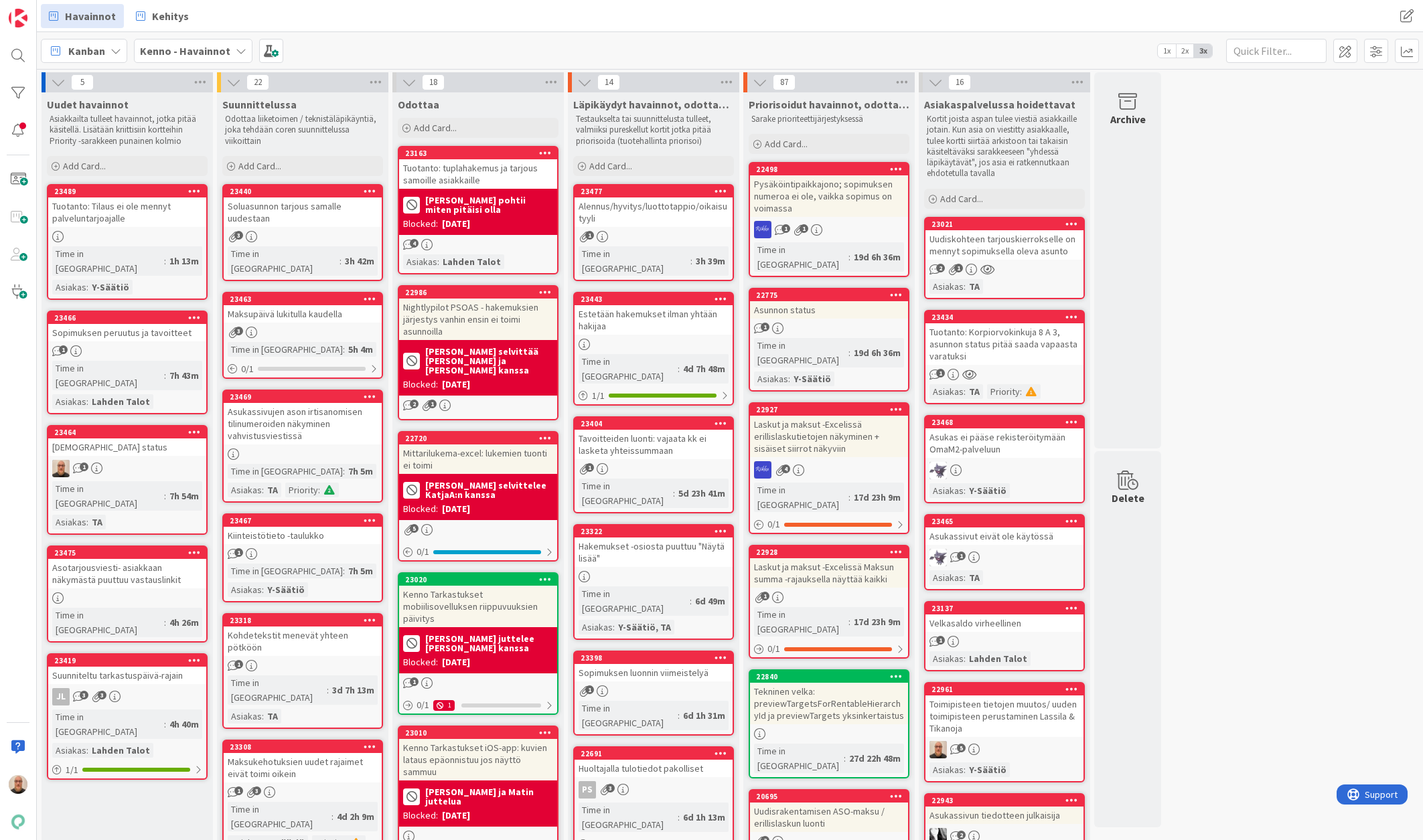
click at [155, 438] on div "[DEMOGRAPHIC_DATA] status" at bounding box center [127, 447] width 158 height 18
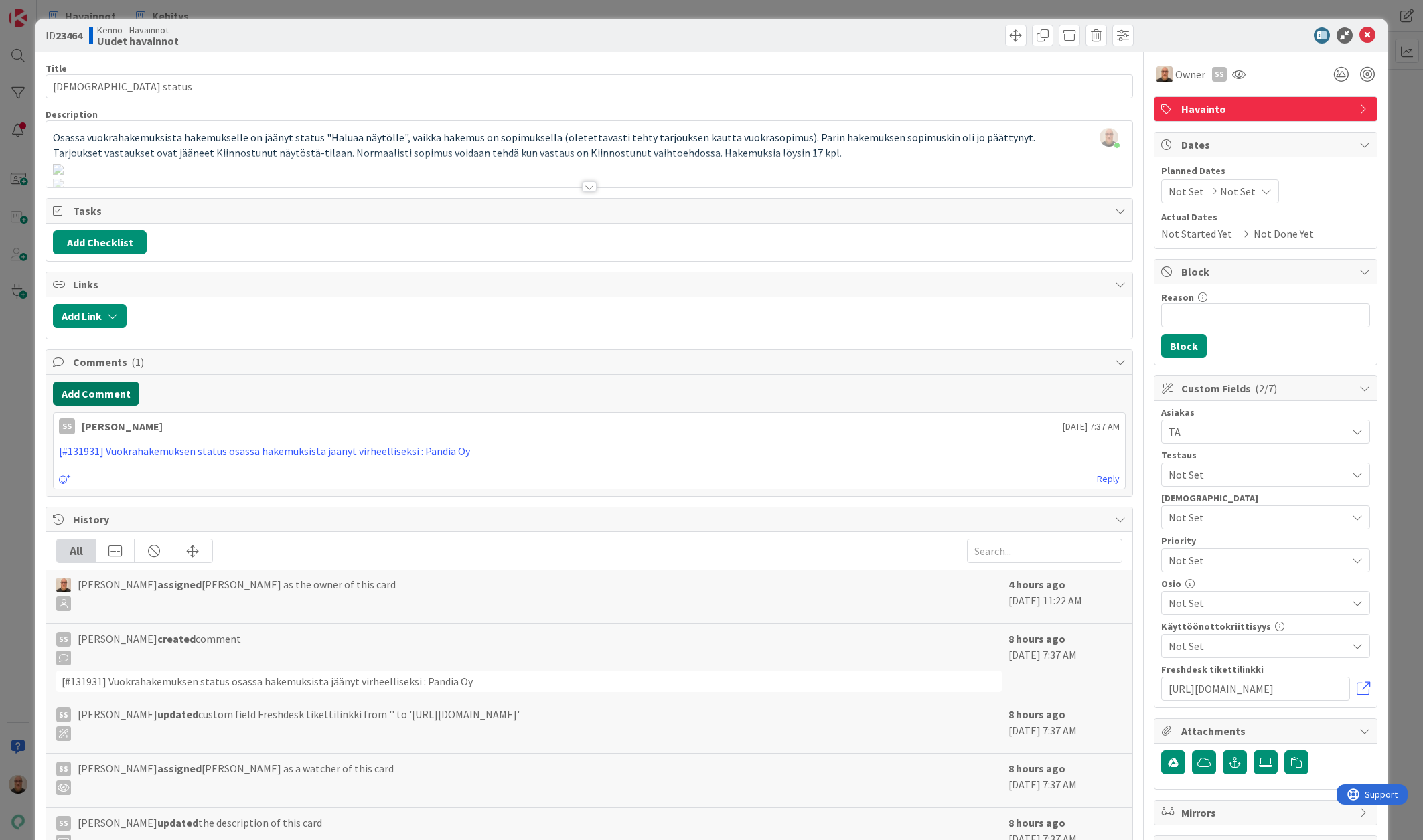
click at [90, 396] on button "Add Comment" at bounding box center [96, 393] width 86 height 24
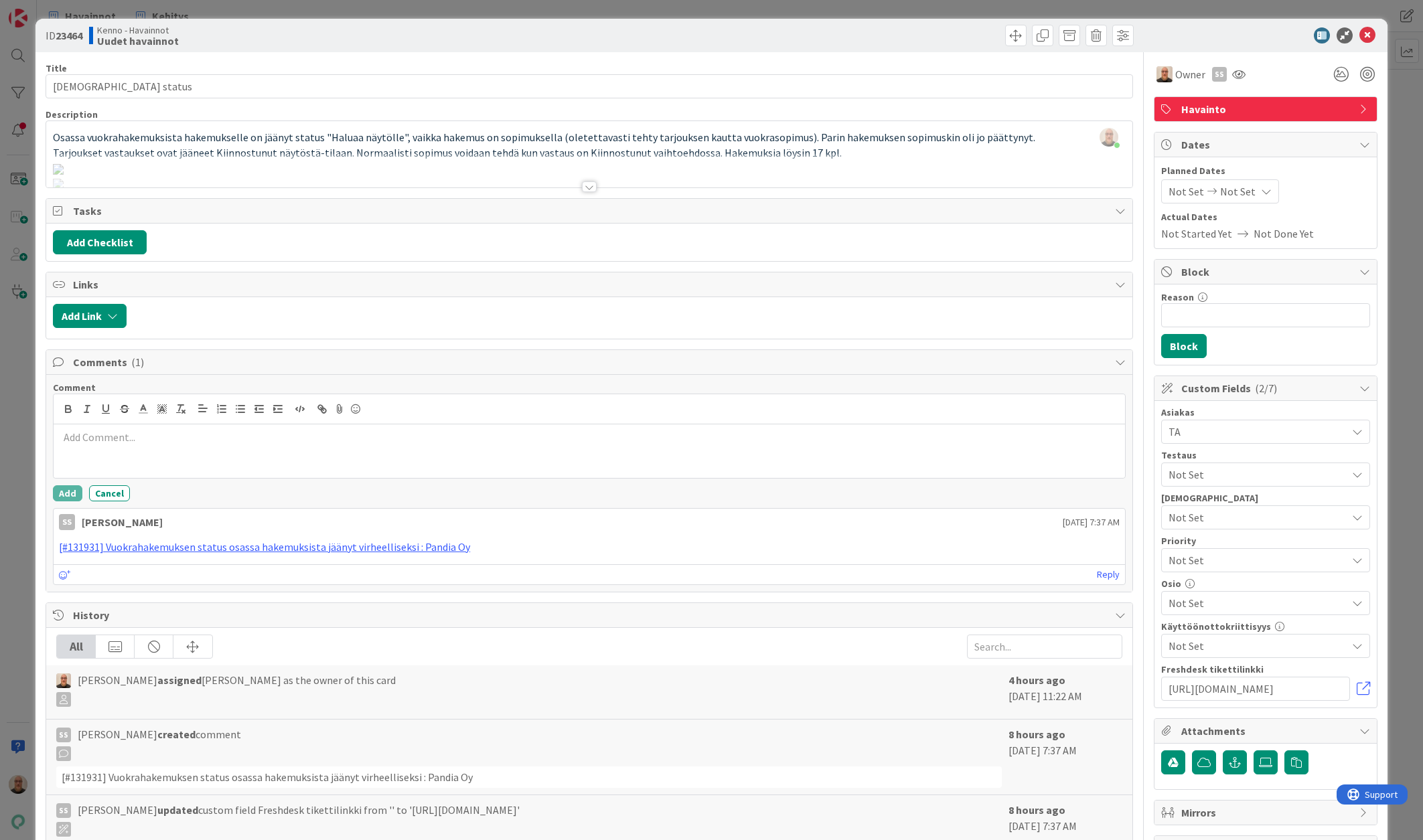
click at [585, 186] on div at bounding box center [589, 187] width 15 height 11
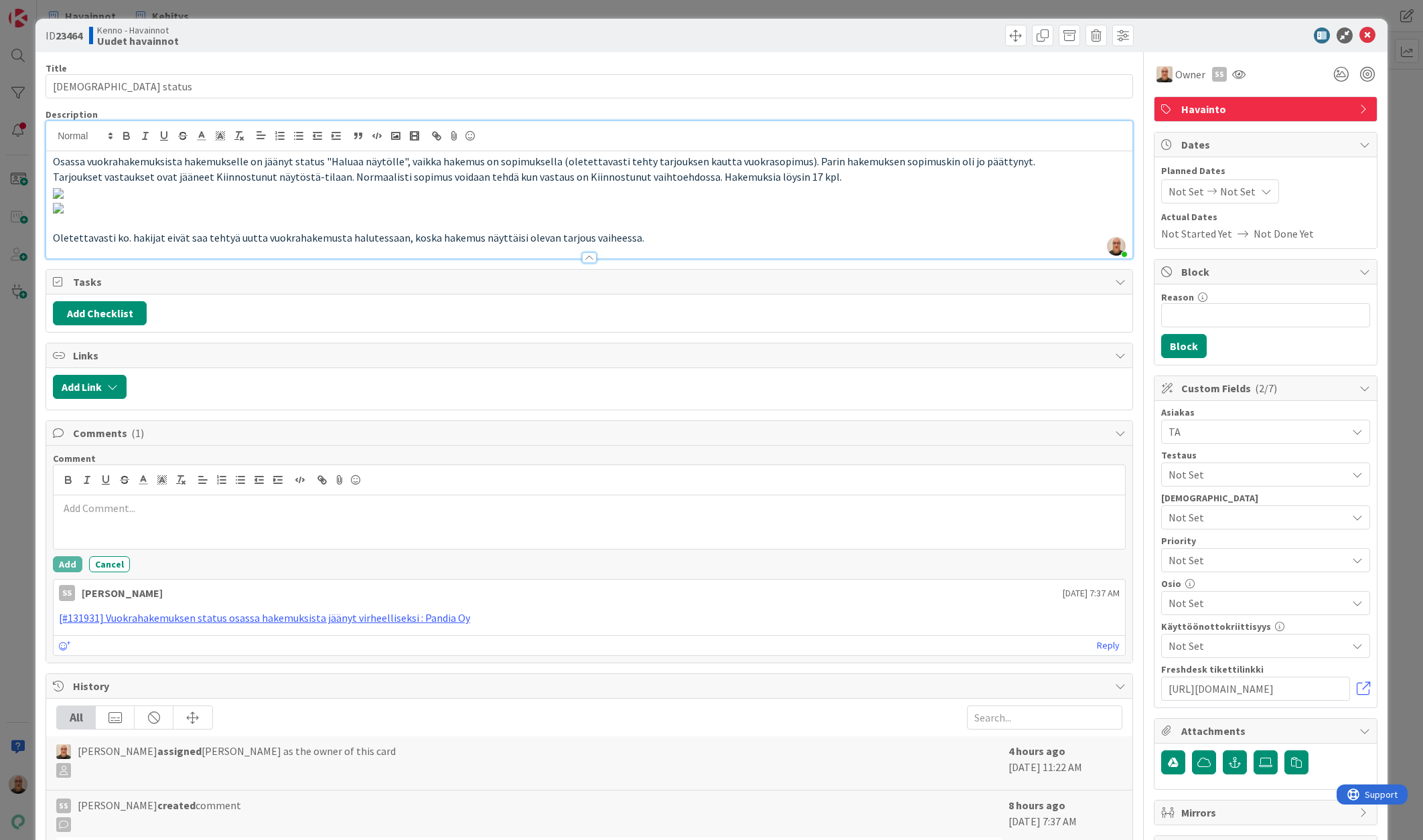
scroll to position [648, 0]
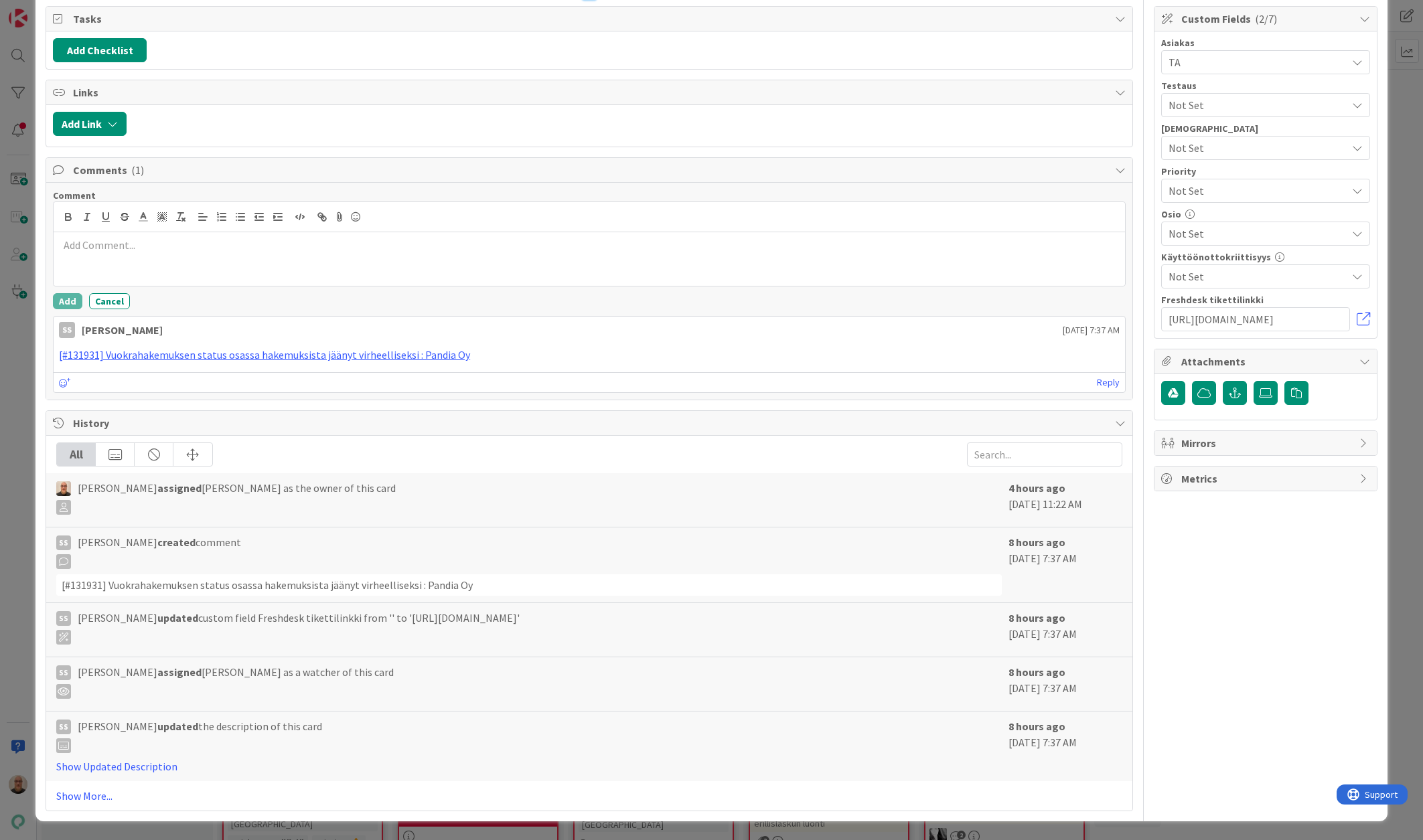
scroll to position [606, 0]
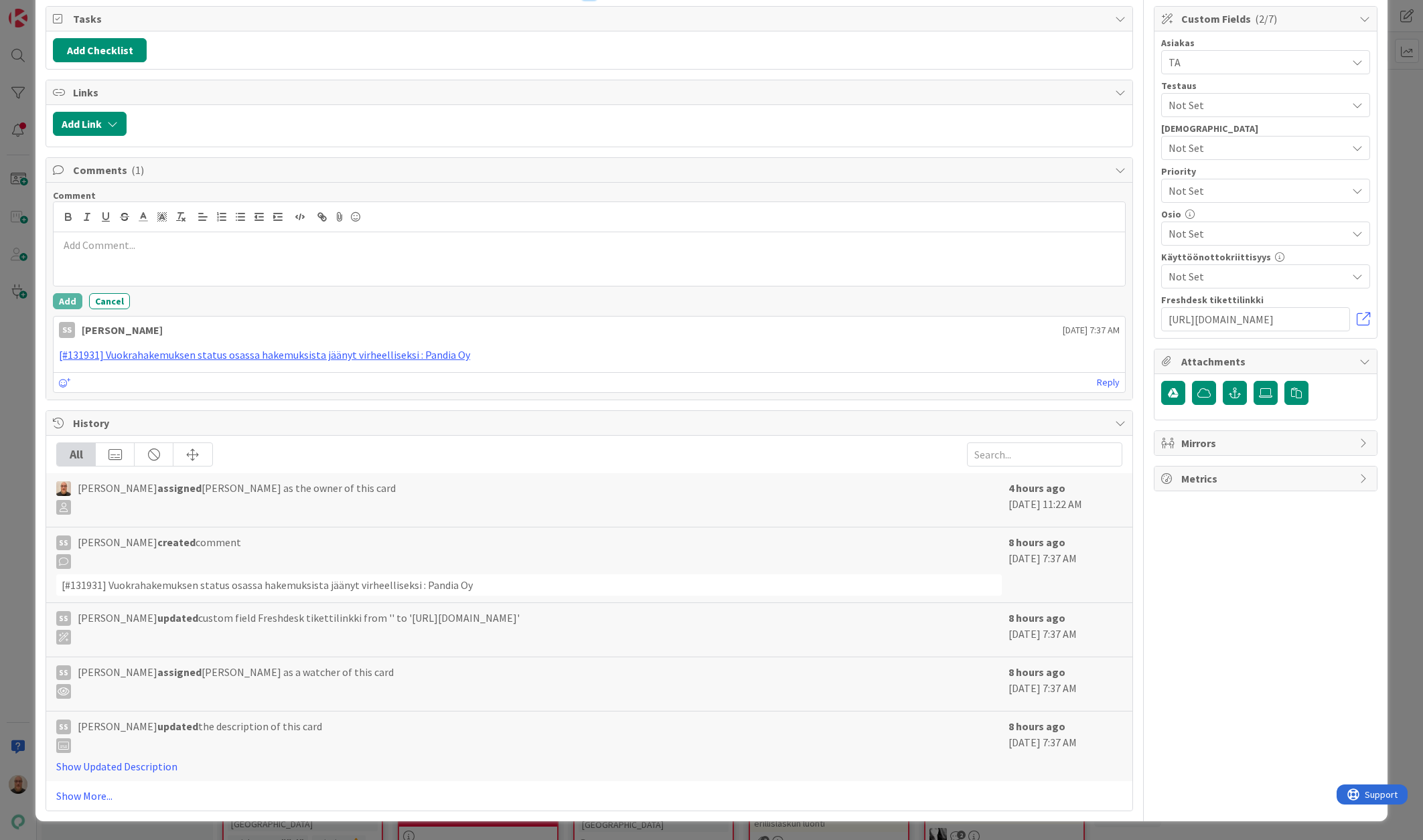
drag, startPoint x: 421, startPoint y: 576, endPoint x: 575, endPoint y: 580, distance: 154.1
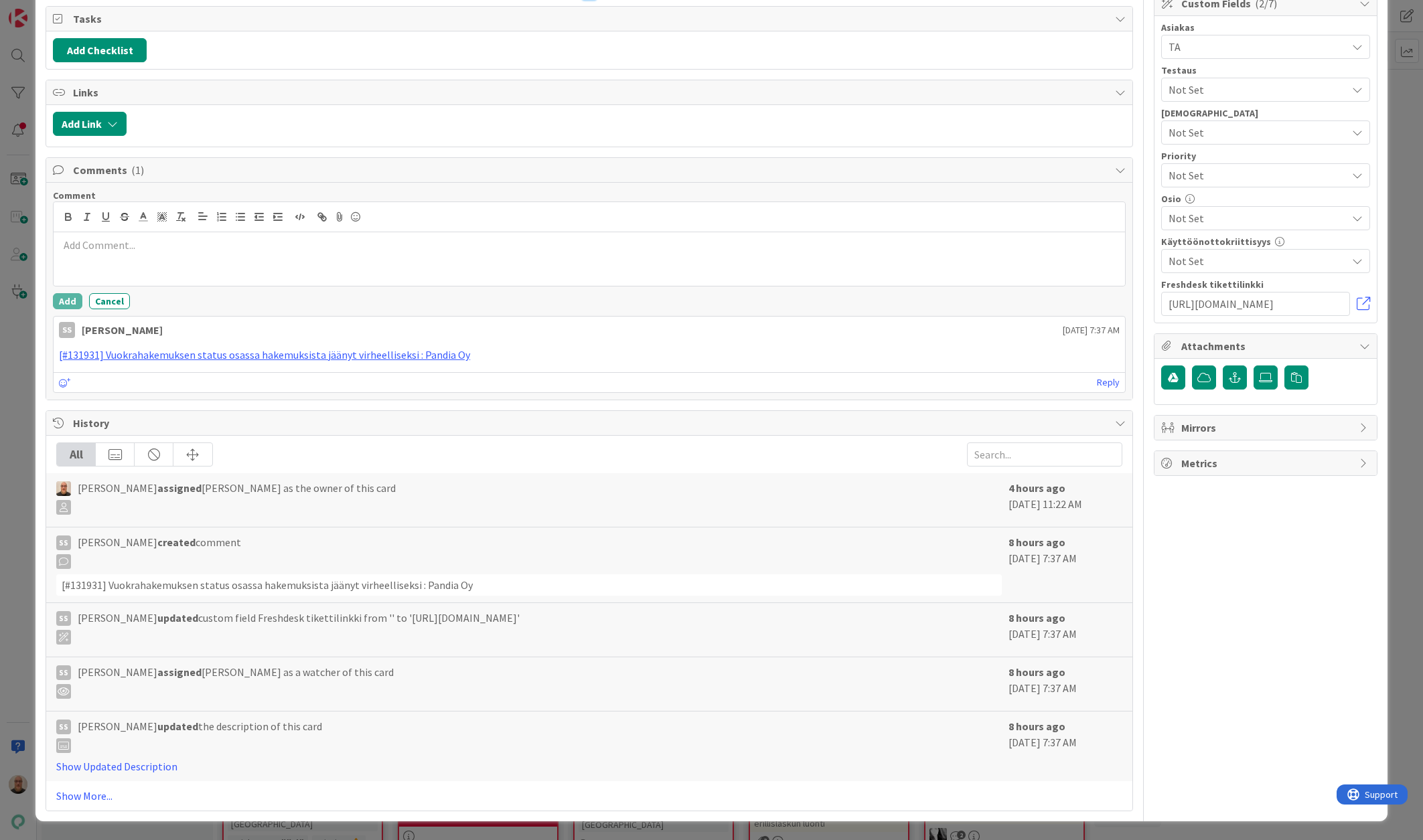
drag, startPoint x: 473, startPoint y: 606, endPoint x: 489, endPoint y: 590, distance: 22.6
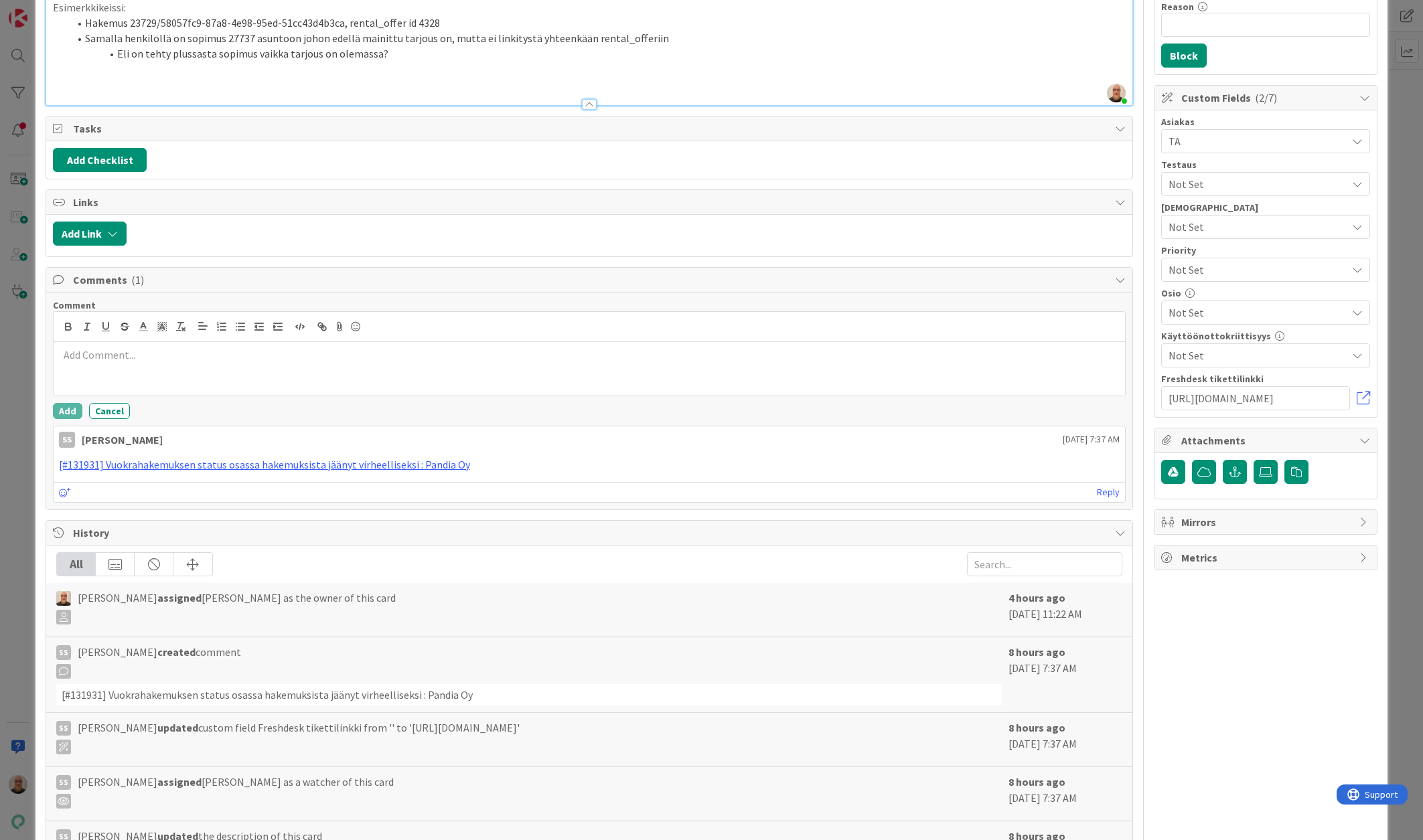
scroll to position [738, 0]
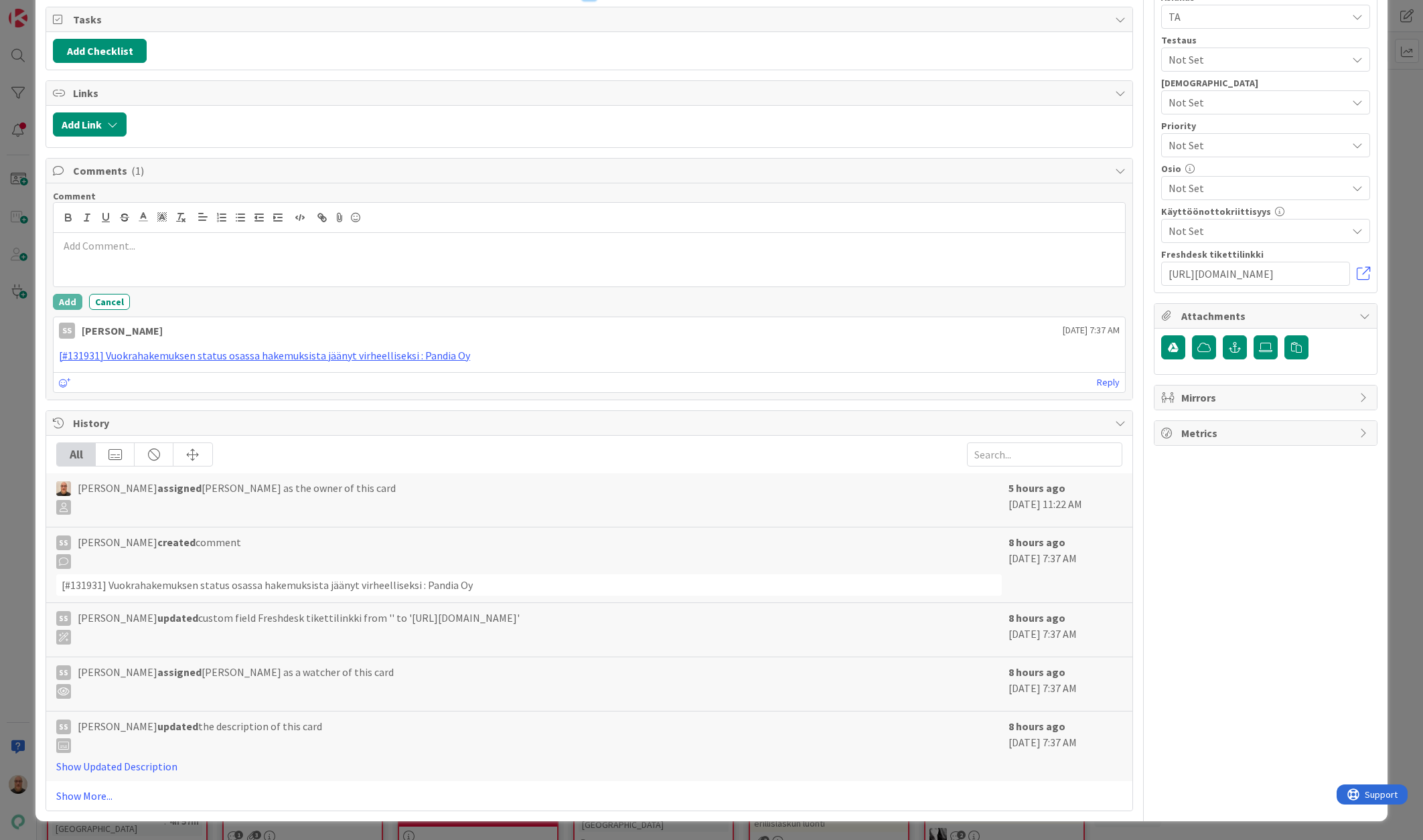
drag, startPoint x: 292, startPoint y: 472, endPoint x: 611, endPoint y: 474, distance: 319.0
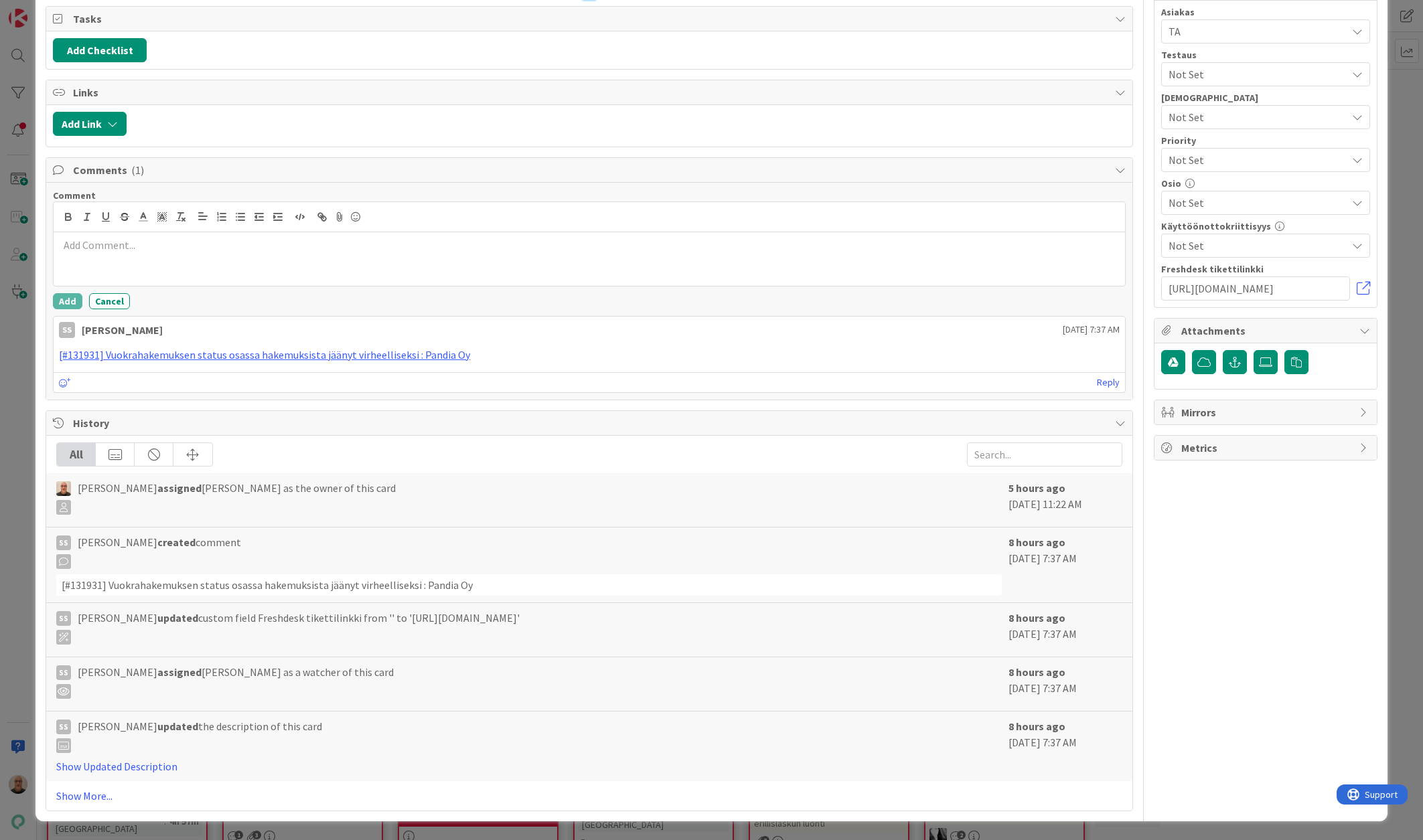
drag, startPoint x: 876, startPoint y: 460, endPoint x: 184, endPoint y: 421, distance: 693.1
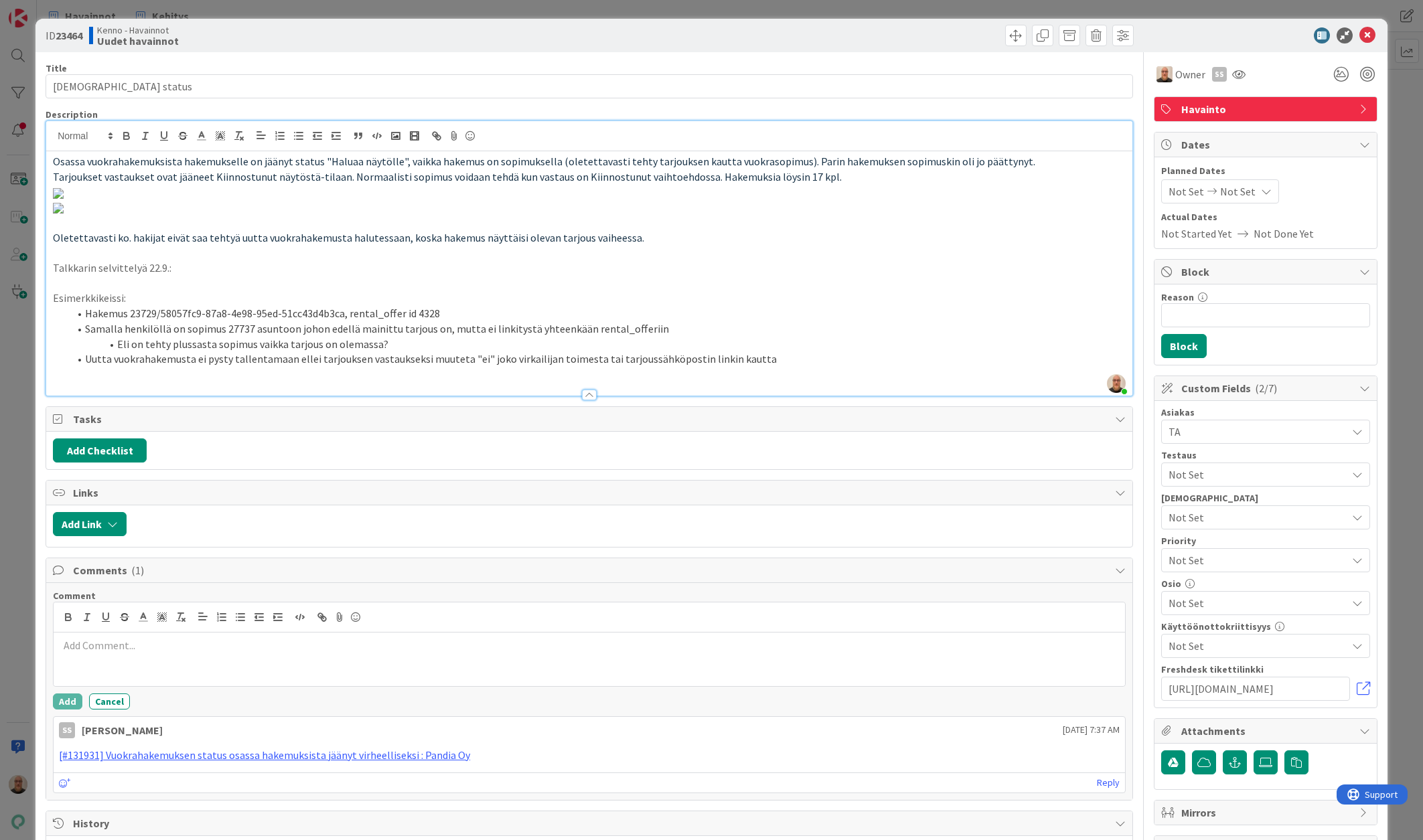
click at [54, 162] on span "Osassa vuokrahakemuksista hakemukselle on jäänyt status "Haluaa näytölle", vaik…" at bounding box center [544, 161] width 982 height 14
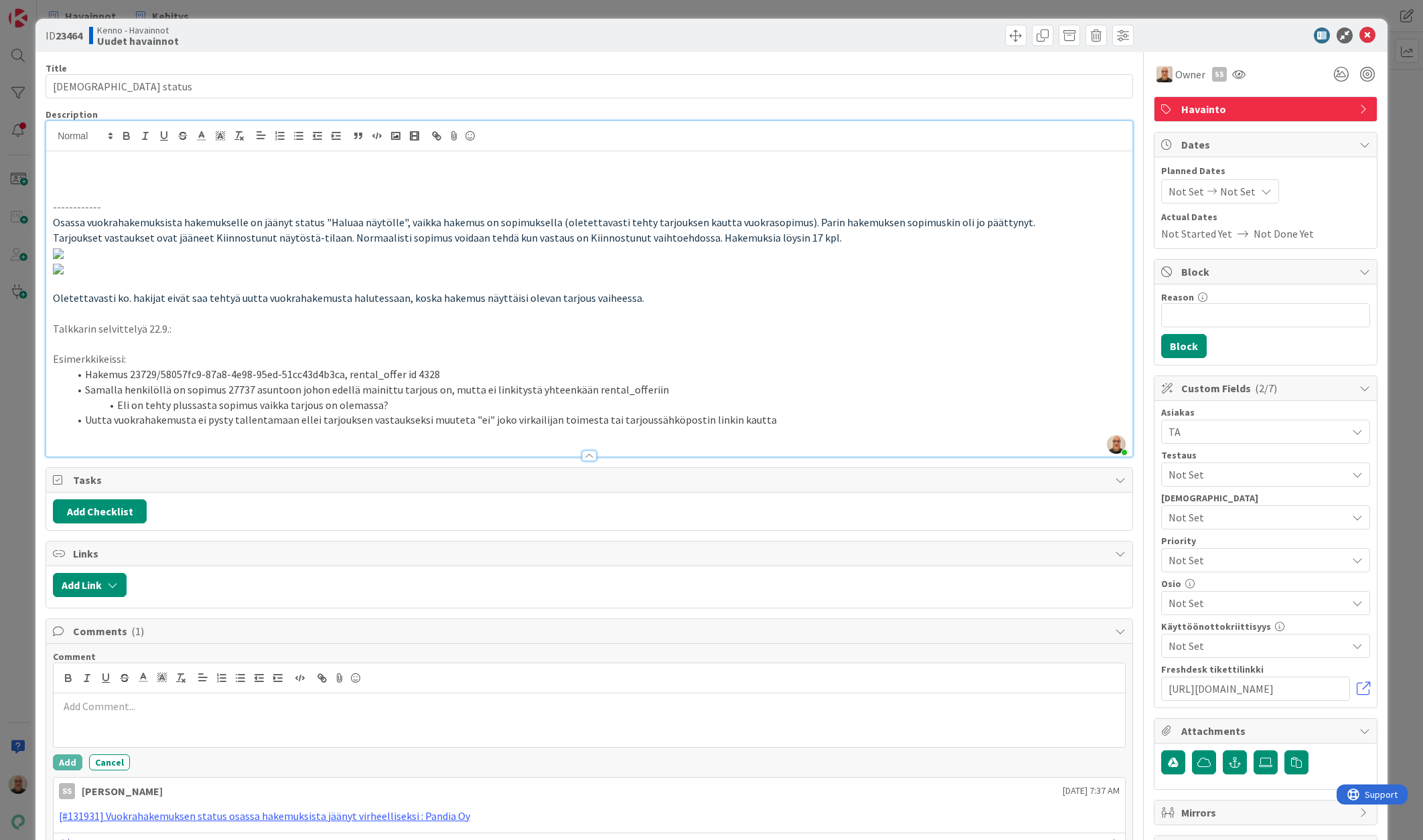
click at [1252, 99] on div "Havainto" at bounding box center [1265, 109] width 222 height 24
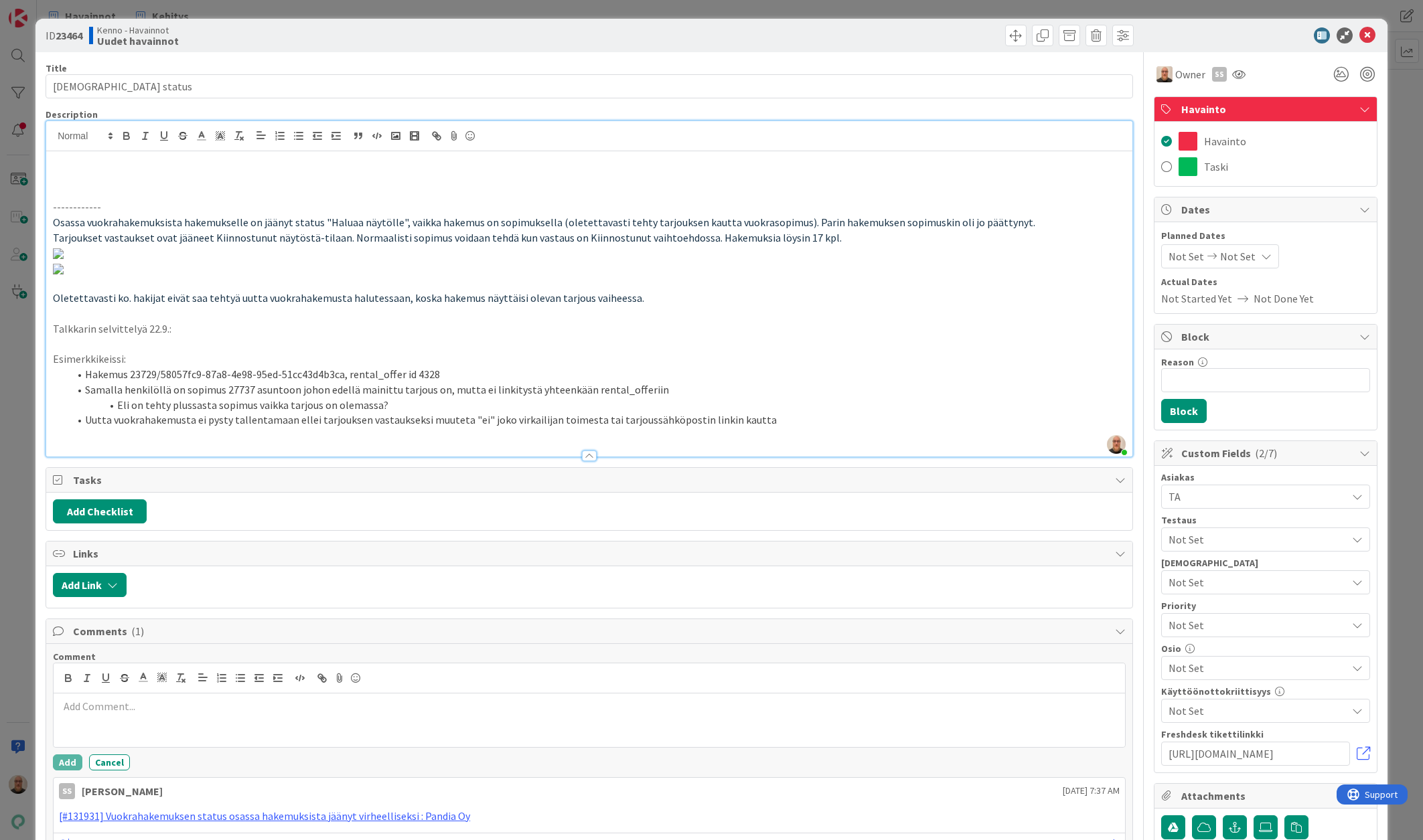
click at [1252, 99] on div "Havainto" at bounding box center [1265, 109] width 222 height 24
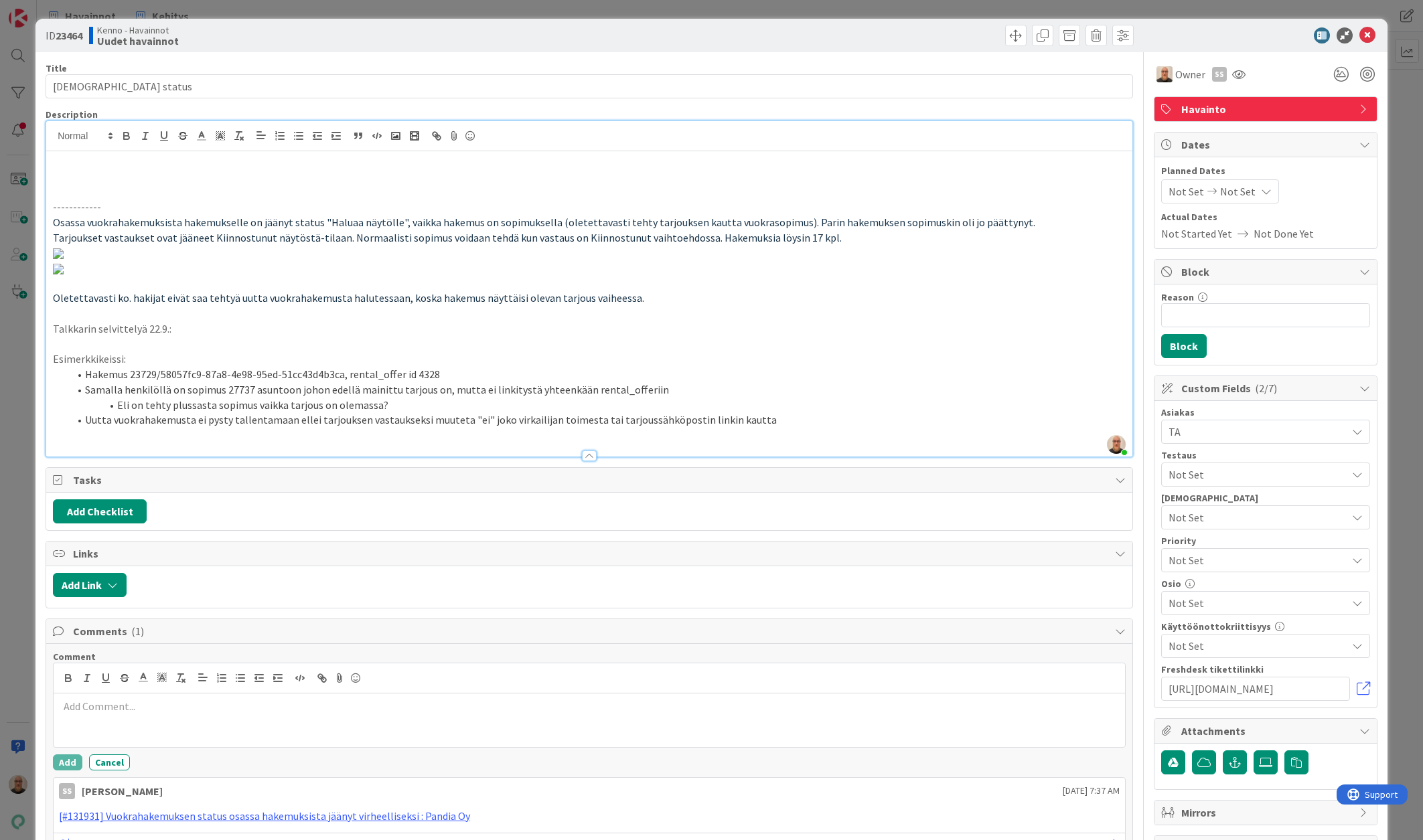
click at [97, 162] on p at bounding box center [589, 161] width 1073 height 16
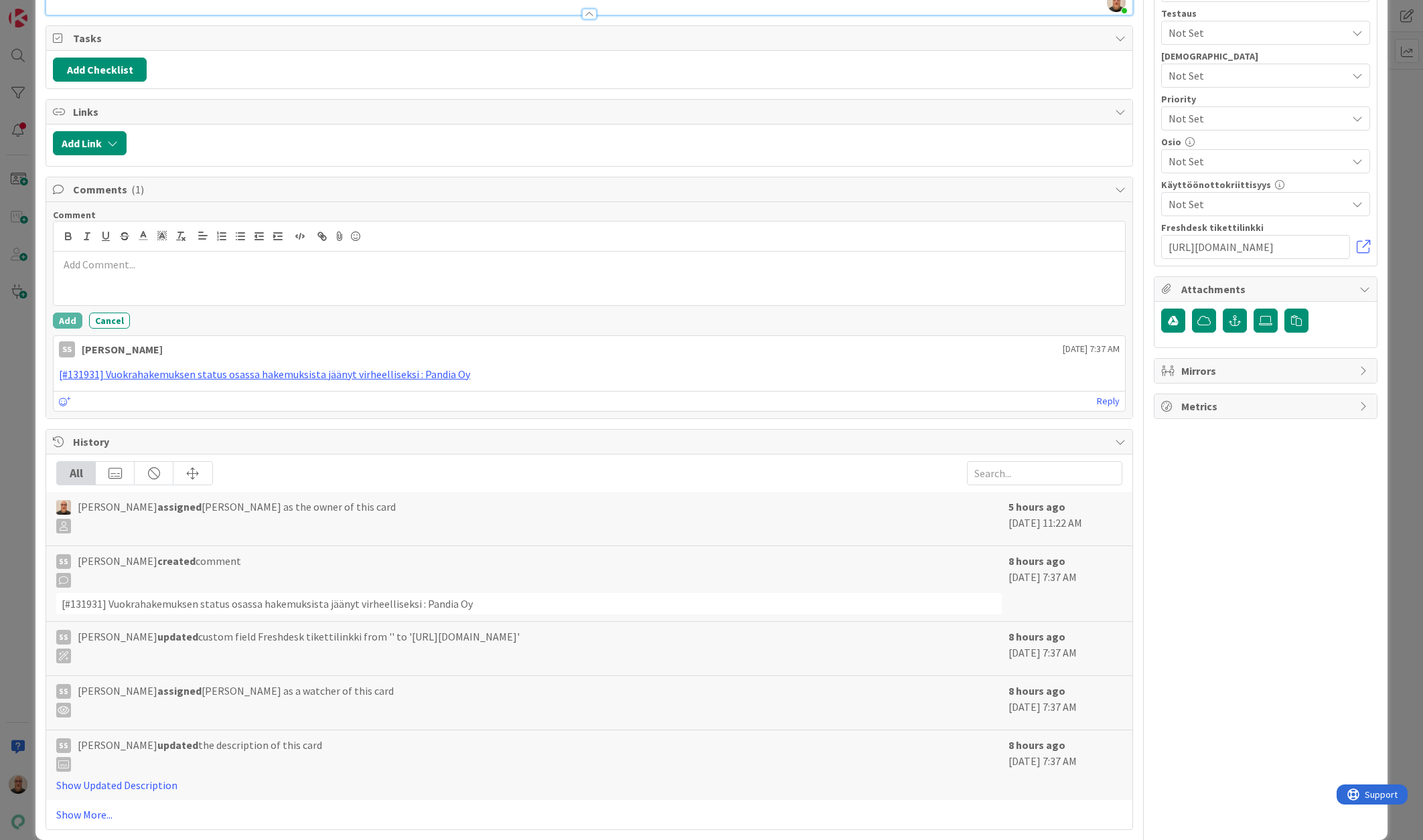
scroll to position [711, 0]
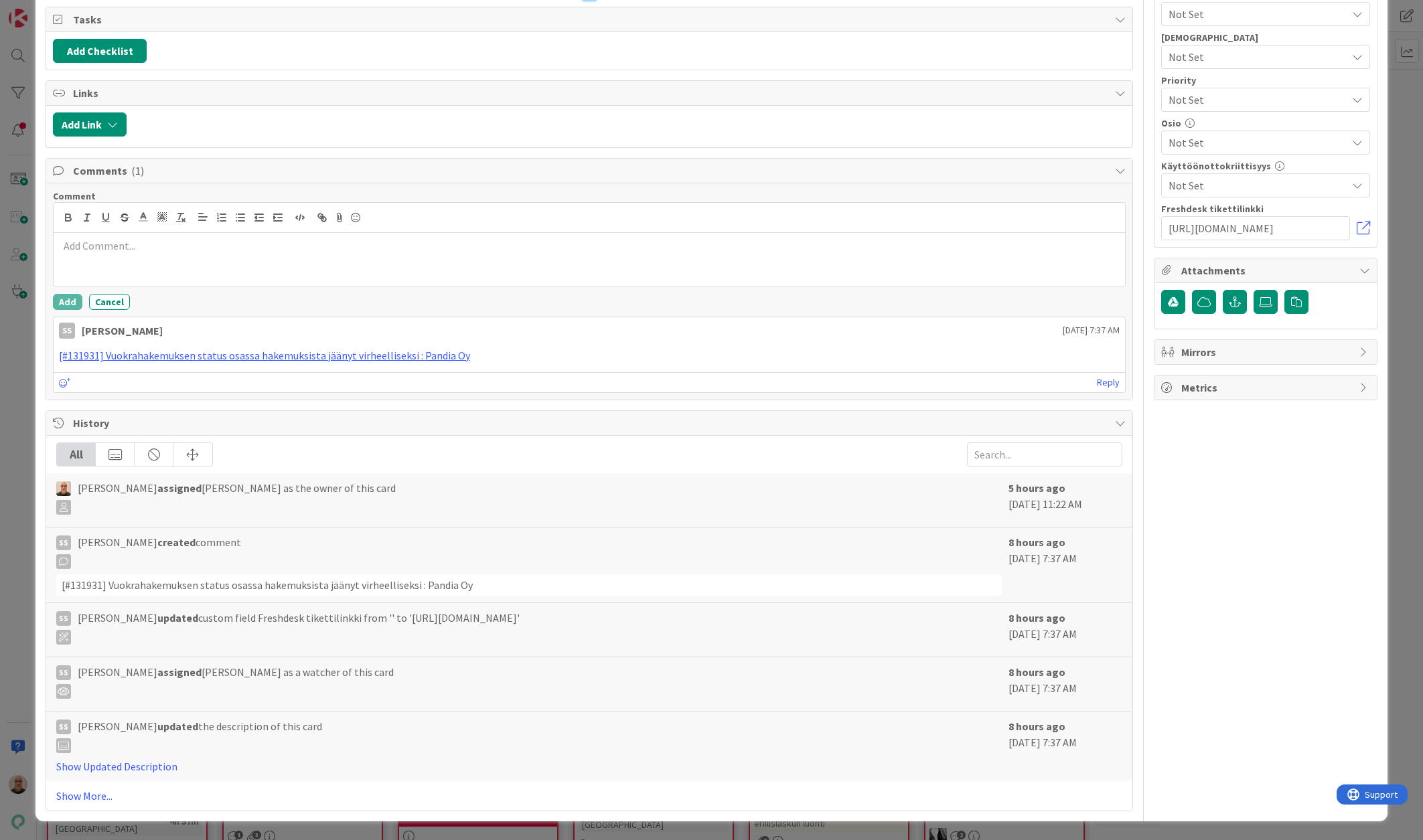
drag, startPoint x: 819, startPoint y: 566, endPoint x: -126, endPoint y: 467, distance: 950.2
click at [0, 467] on html "Havainnot Kehitys Havainnot Kehitys Kanban Kenno - Havainnot 1x 2x 3x 7 Uudet h…" at bounding box center [711, 420] width 1423 height 840
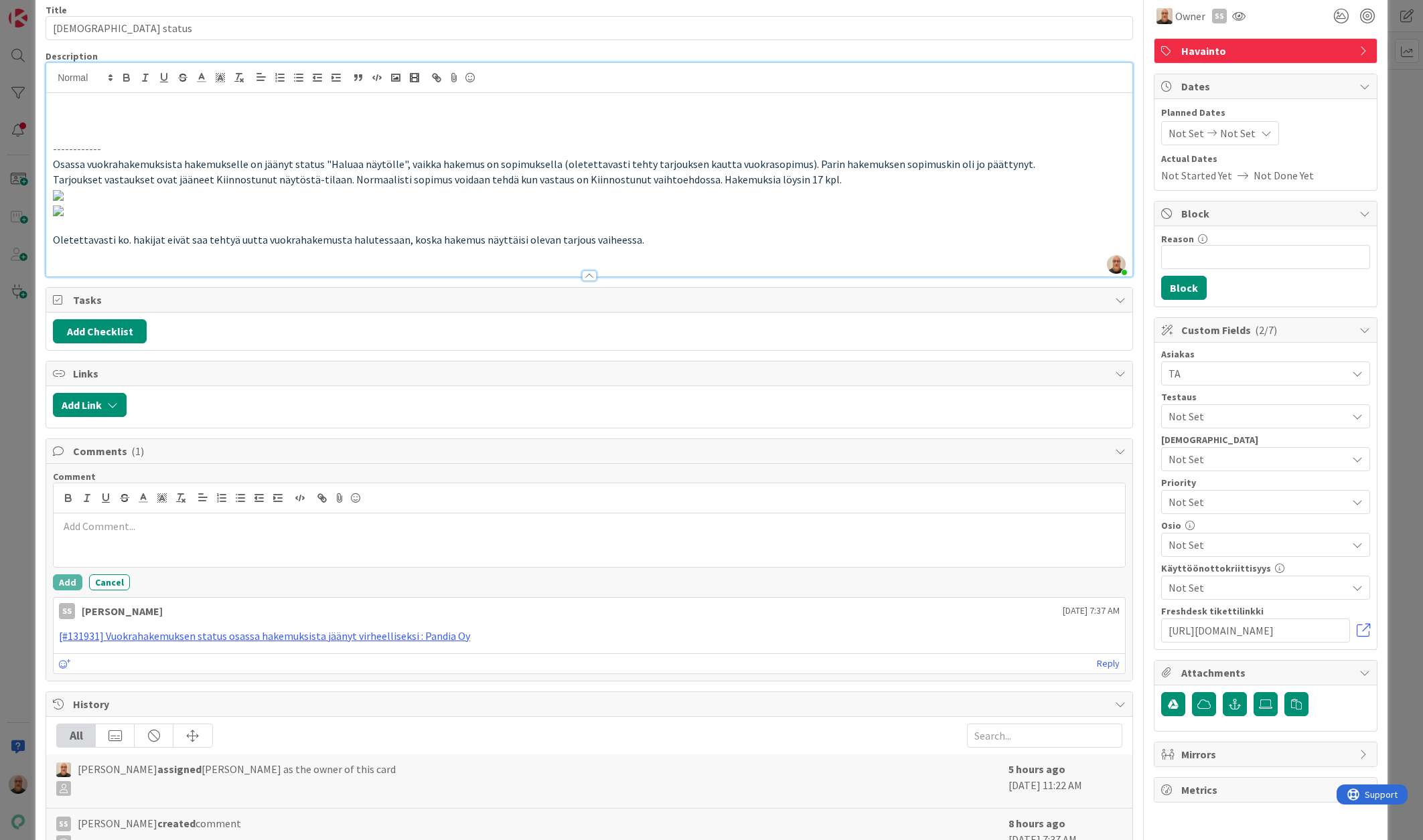
scroll to position [0, 0]
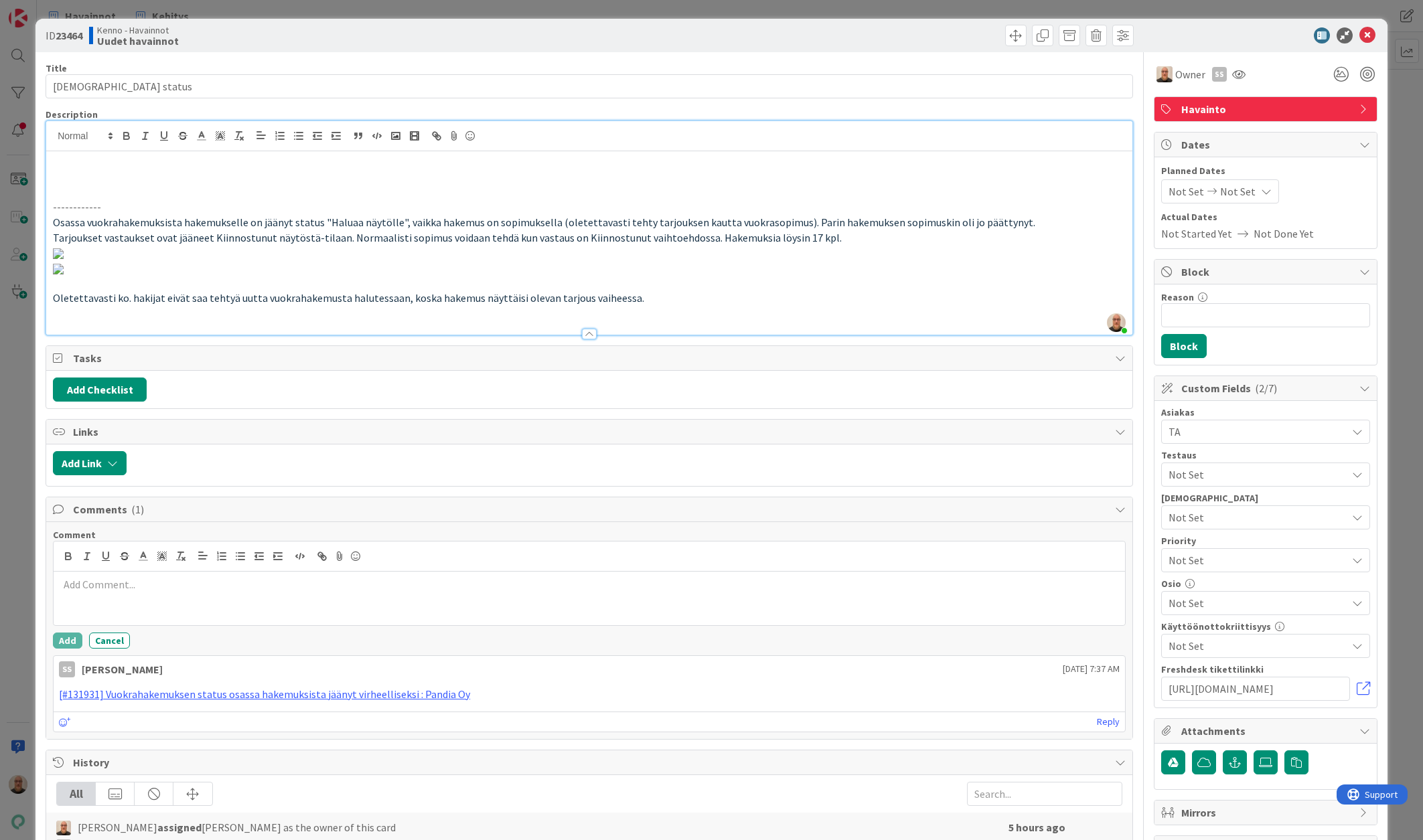
click at [145, 167] on p at bounding box center [589, 161] width 1073 height 16
click at [53, 203] on p "------------" at bounding box center [589, 207] width 1073 height 16
click at [75, 194] on p at bounding box center [589, 192] width 1073 height 16
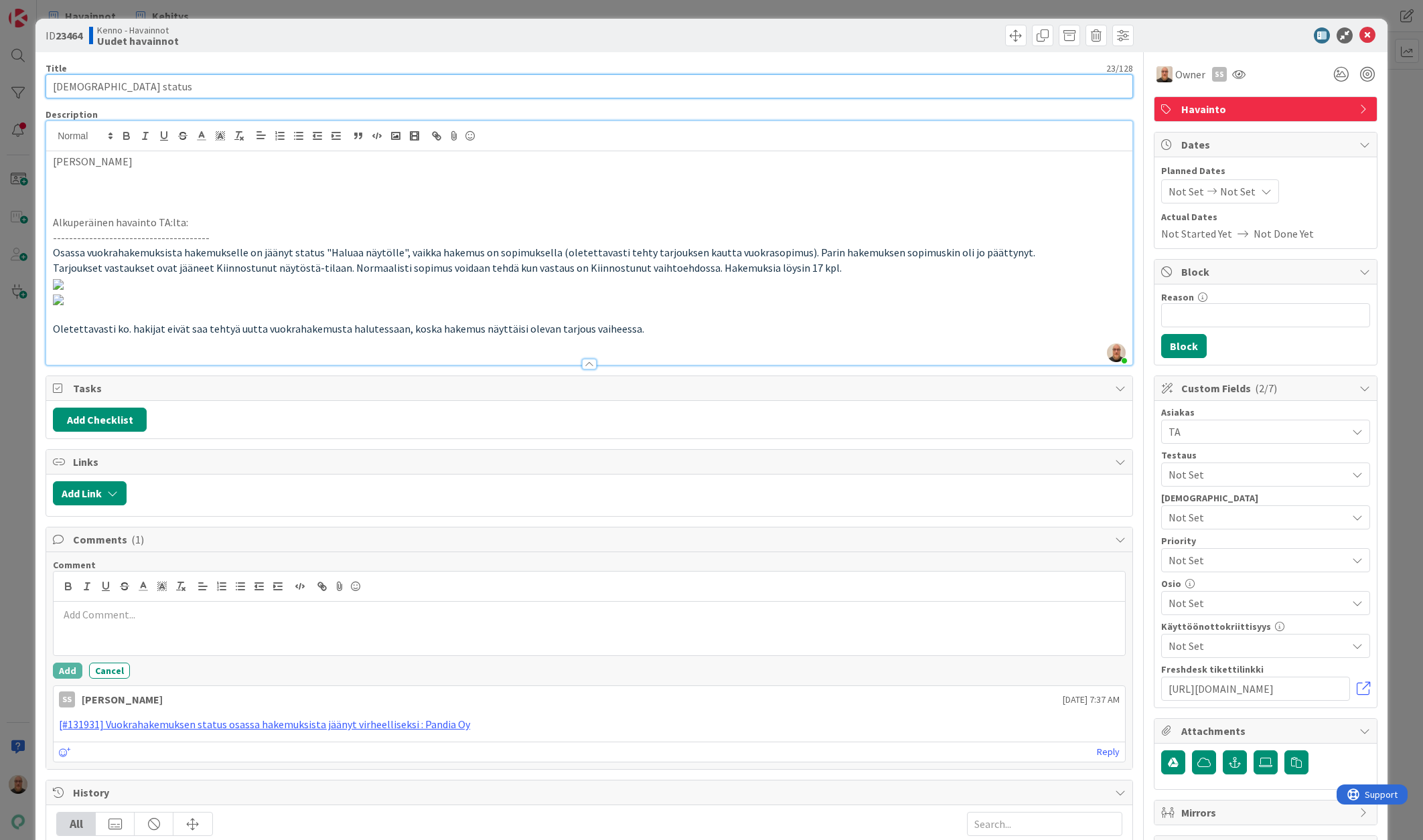
drag, startPoint x: 201, startPoint y: 92, endPoint x: 120, endPoint y: 91, distance: 81.0
click at [120, 91] on input "[DEMOGRAPHIC_DATA] status" at bounding box center [589, 86] width 1087 height 24
type input "V"
type input "Vanha hyväksytty tarjous estää uuden hakemuksen luonnin"
drag, startPoint x: 139, startPoint y: 121, endPoint x: 238, endPoint y: 174, distance: 112.3
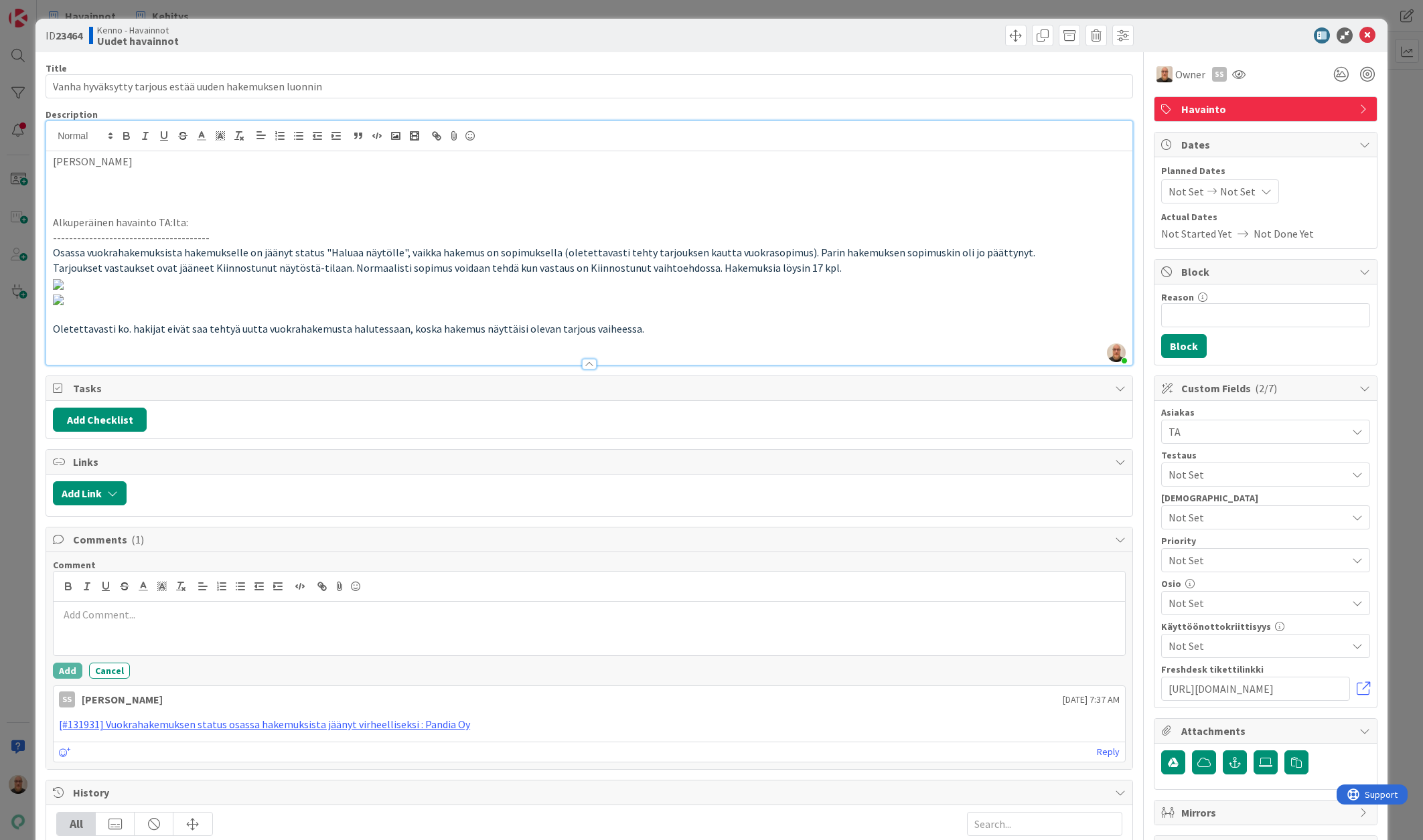
click at [238, 174] on p at bounding box center [589, 177] width 1073 height 16
click at [241, 162] on p "[PERSON_NAME]" at bounding box center [589, 161] width 1073 height 16
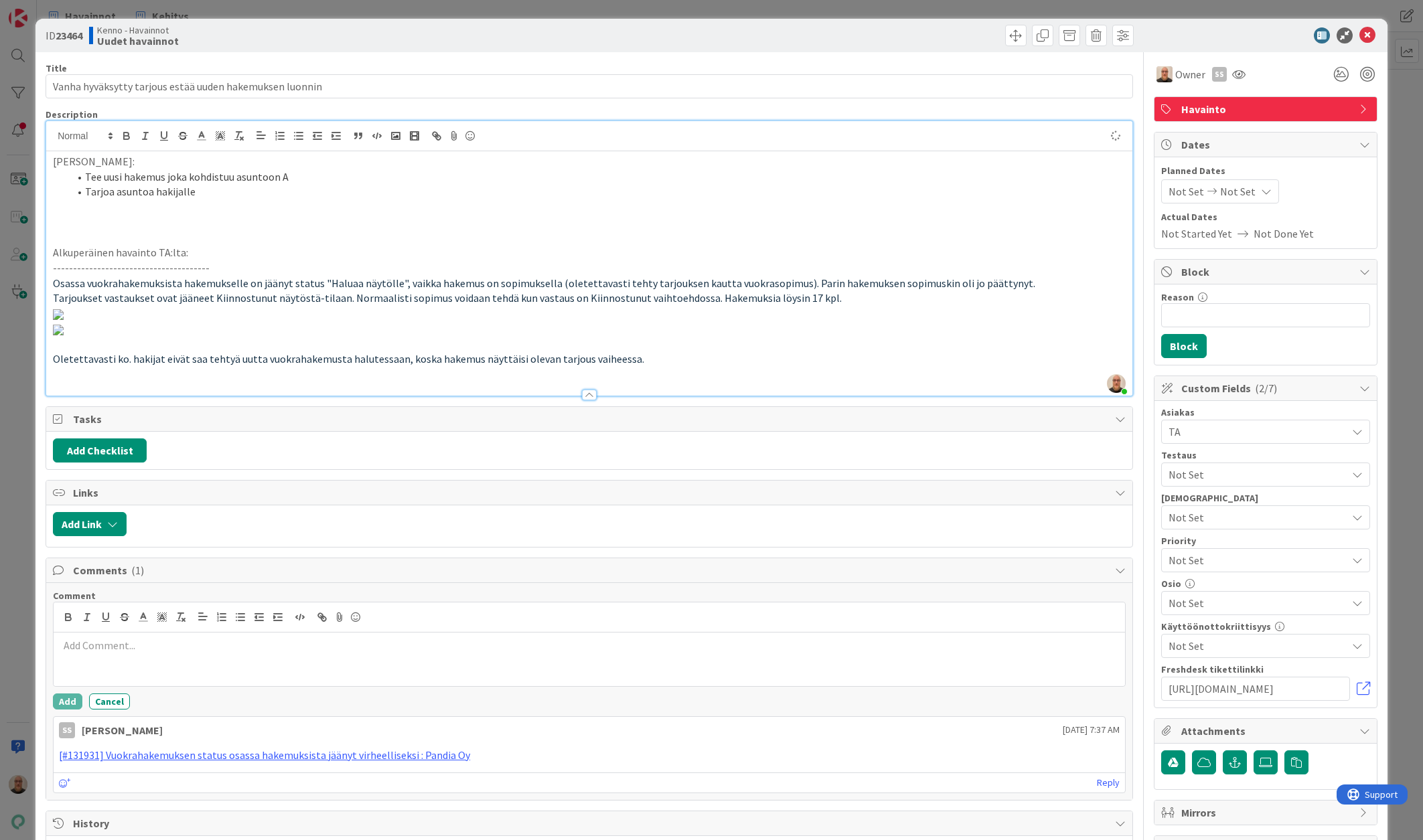
click at [312, 179] on li "Tee uusi hakemus joka kohdistuu asuntoon A" at bounding box center [597, 177] width 1057 height 16
drag, startPoint x: 239, startPoint y: 175, endPoint x: 317, endPoint y: 187, distance: 78.9
click at [317, 187] on ol "Tee uusi hakemus joka kohdistuu asuntoo Tarjoa asuntoa hakijalle" at bounding box center [589, 184] width 1073 height 30
click at [328, 181] on li "Tee uusi hakemus joka kohdistuu asuntoo" at bounding box center [597, 177] width 1057 height 16
drag, startPoint x: 168, startPoint y: 173, endPoint x: 290, endPoint y: 180, distance: 122.2
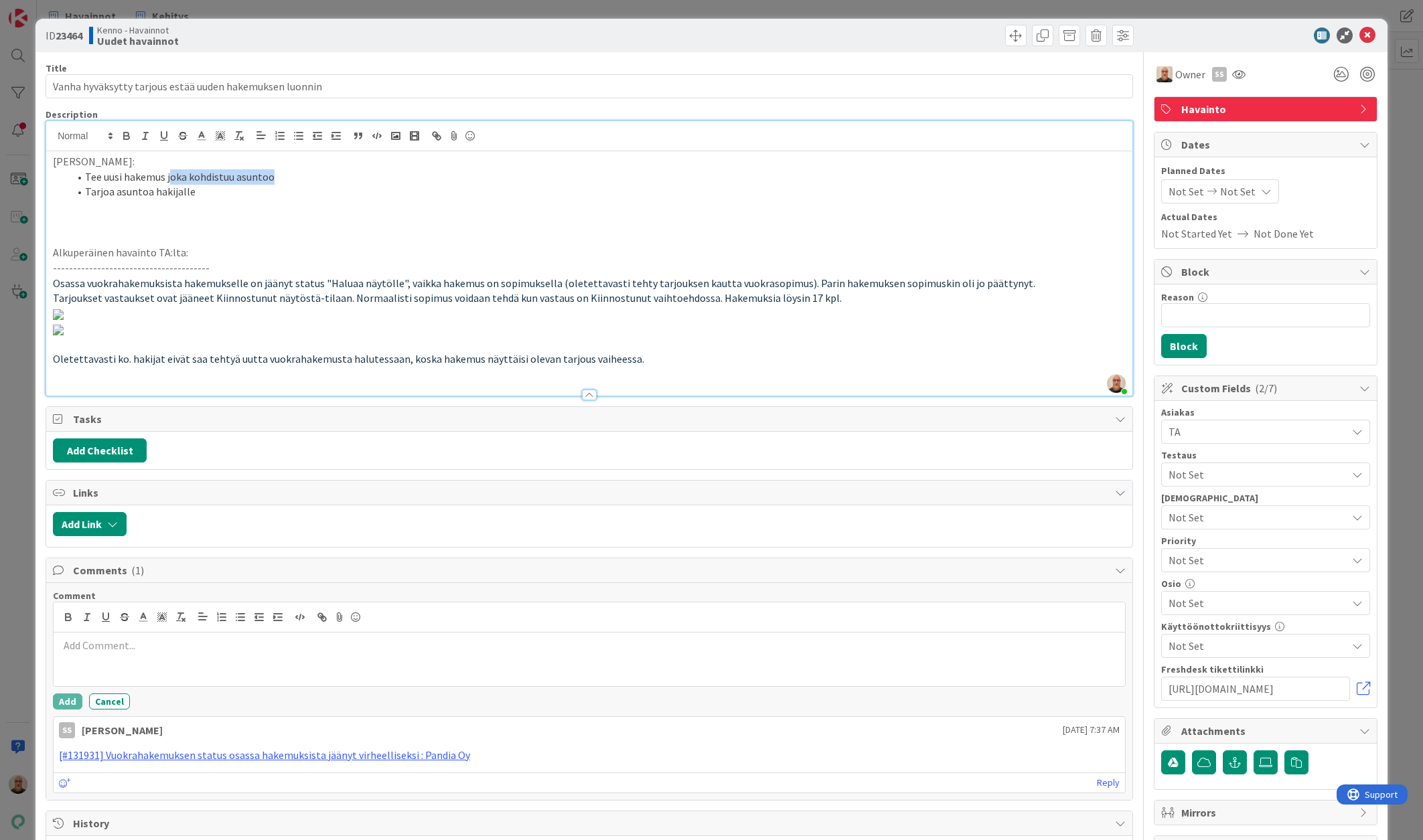
click at [290, 180] on li "Tee uusi hakemus joka kohdistuu asuntoo" at bounding box center [597, 177] width 1057 height 16
click at [122, 176] on li "Tee uusi hakemus" at bounding box center [597, 177] width 1057 height 16
click at [245, 175] on li "Tee uusi vuokrahakemus" at bounding box center [597, 177] width 1057 height 16
click at [306, 188] on li "Tarjoa asuntoa hakijalle ja muuta vastaukseksi "kiinnostunut näytöstä" tai "Kii…" at bounding box center [597, 192] width 1057 height 16
click at [533, 189] on li "Tarjoa asuntoa hakijalle ja muuta vastaukseksi "Kiinnostunut näytöstä" tai "Kii…" at bounding box center [597, 192] width 1057 height 16
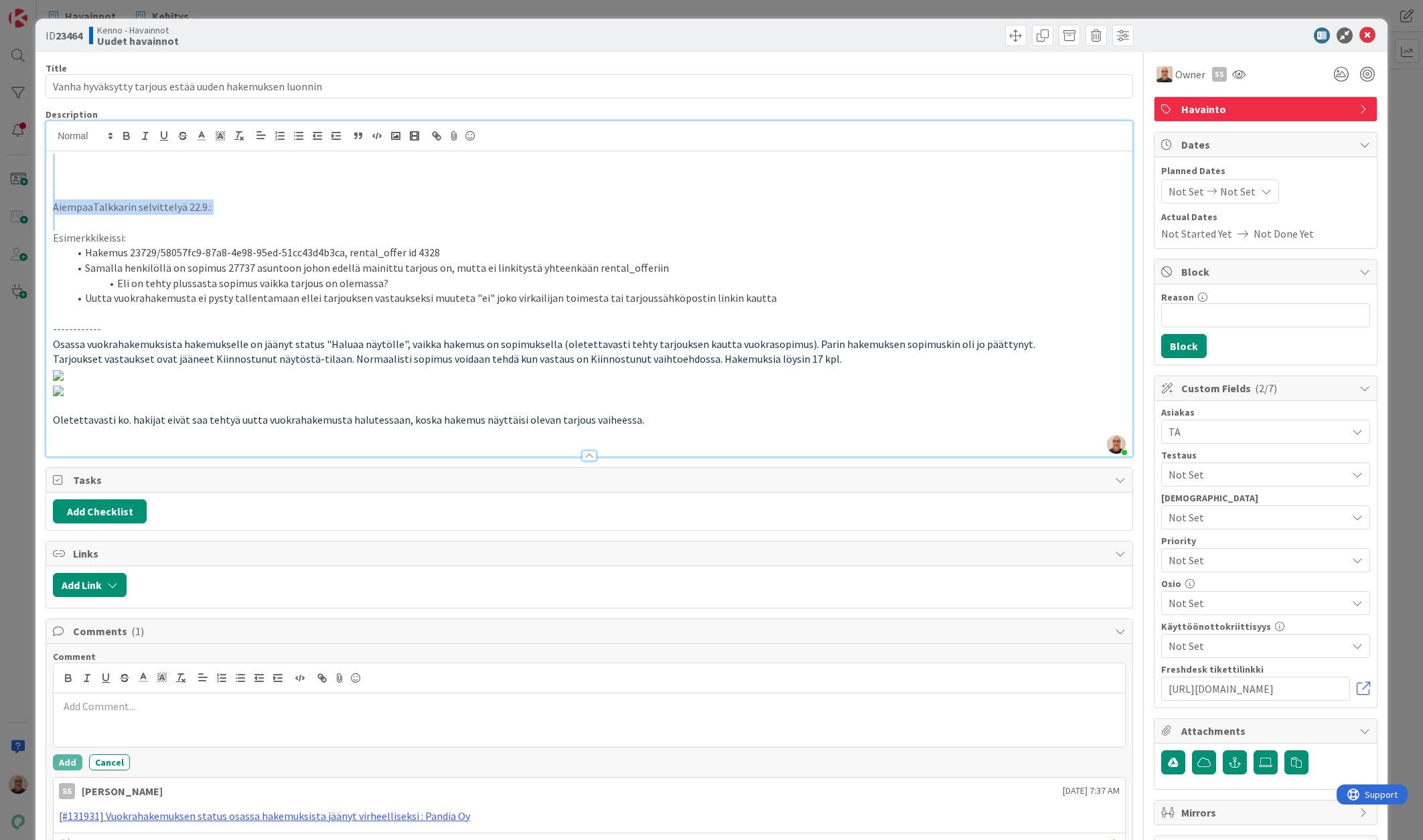
drag, startPoint x: 371, startPoint y: 218, endPoint x: 56, endPoint y: 164, distance: 319.6
click at [56, 164] on div "AiempaaTalkkarin selvittelyä 22.9.: Esimerkkikeissi: Hakemus 23729/58057fc9-87a…" at bounding box center [589, 304] width 1086 height 305
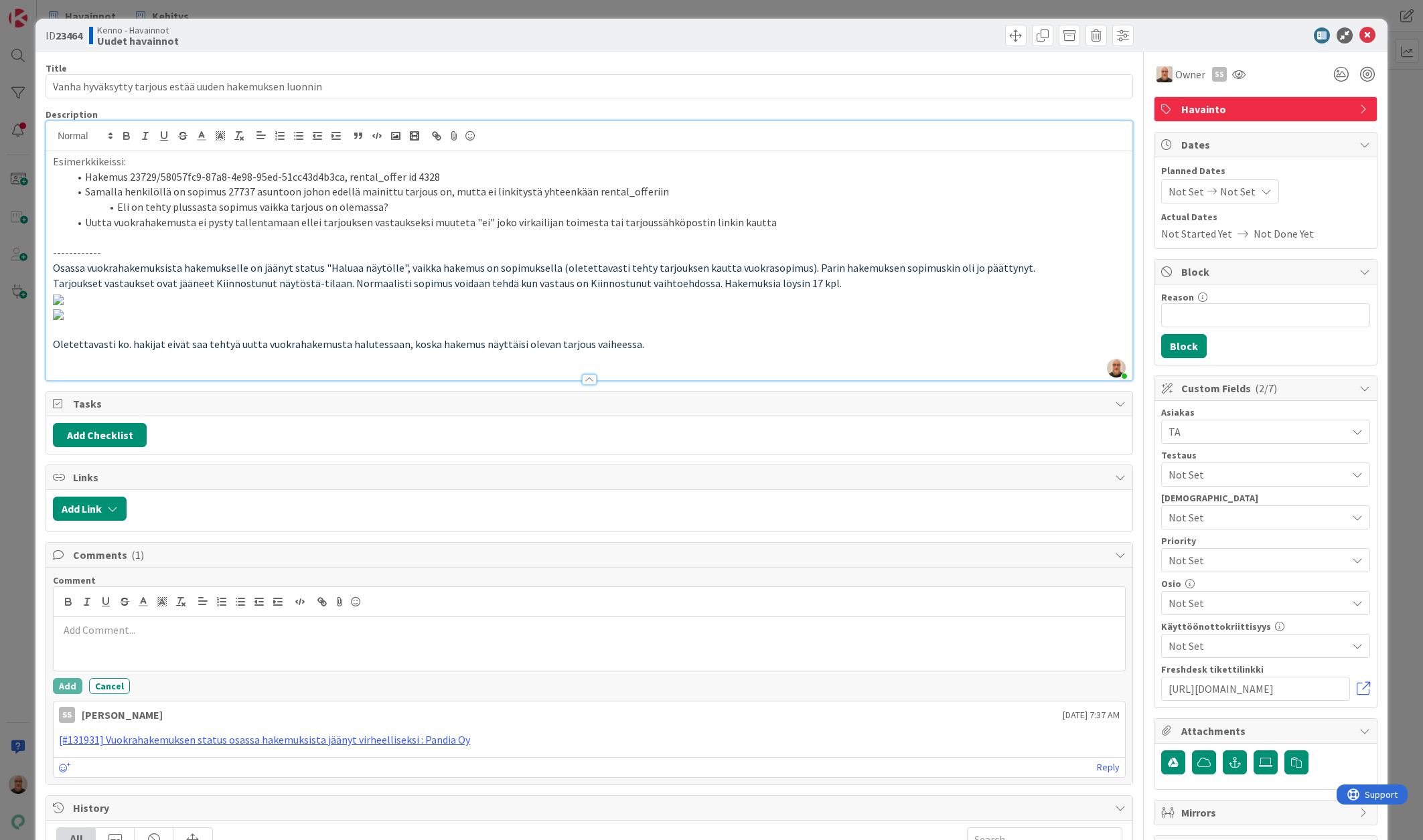
click at [390, 205] on li "Eli on tehty plussasta sopimus vaikka tarjous on olemassa?" at bounding box center [597, 207] width 1057 height 16
click at [168, 235] on p at bounding box center [589, 238] width 1073 height 16
click at [769, 212] on li "Eli on tehty plussasta sopimus vaikka tarjous ja kiinnostunut-vastaus on olemas…" at bounding box center [597, 207] width 1057 height 16
click at [769, 217] on li "Uutta vuokrahakemusta ei pysty tallentamaan ellei tarjouksen vastaukseksi muute…" at bounding box center [597, 222] width 1057 height 16
